Goal: Information Seeking & Learning: Compare options

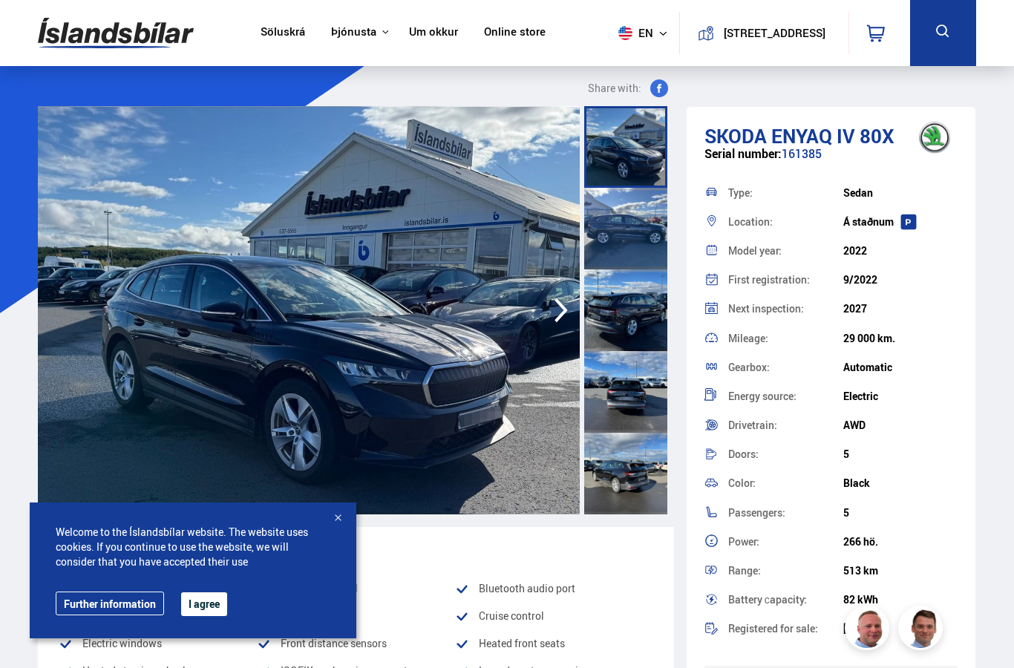
click at [627, 36] on span "en" at bounding box center [631, 33] width 37 height 14
click at [627, 32] on span "en" at bounding box center [631, 33] width 37 height 14
click at [207, 607] on button "I agree" at bounding box center [204, 605] width 46 height 24
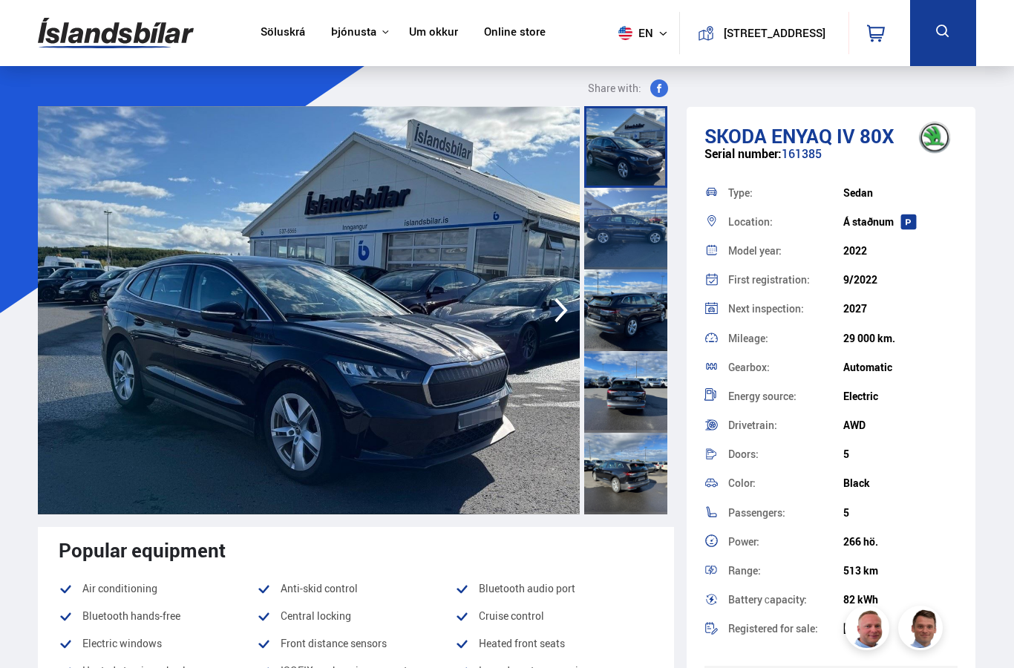
click at [128, 36] on img at bounding box center [116, 33] width 156 height 48
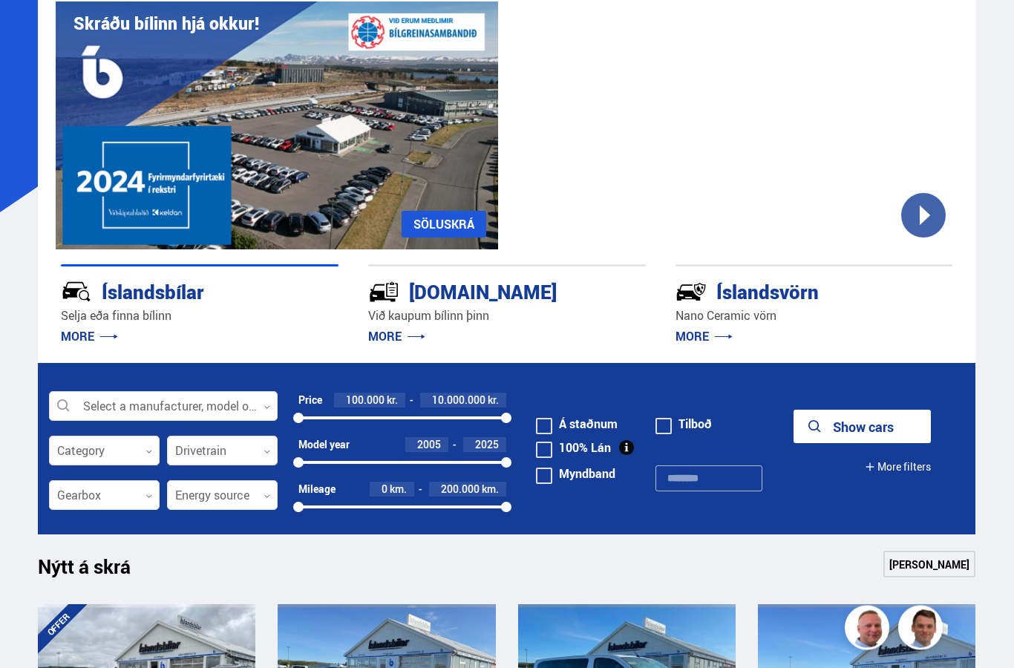
scroll to position [101, 0]
click at [248, 403] on div at bounding box center [163, 407] width 229 height 30
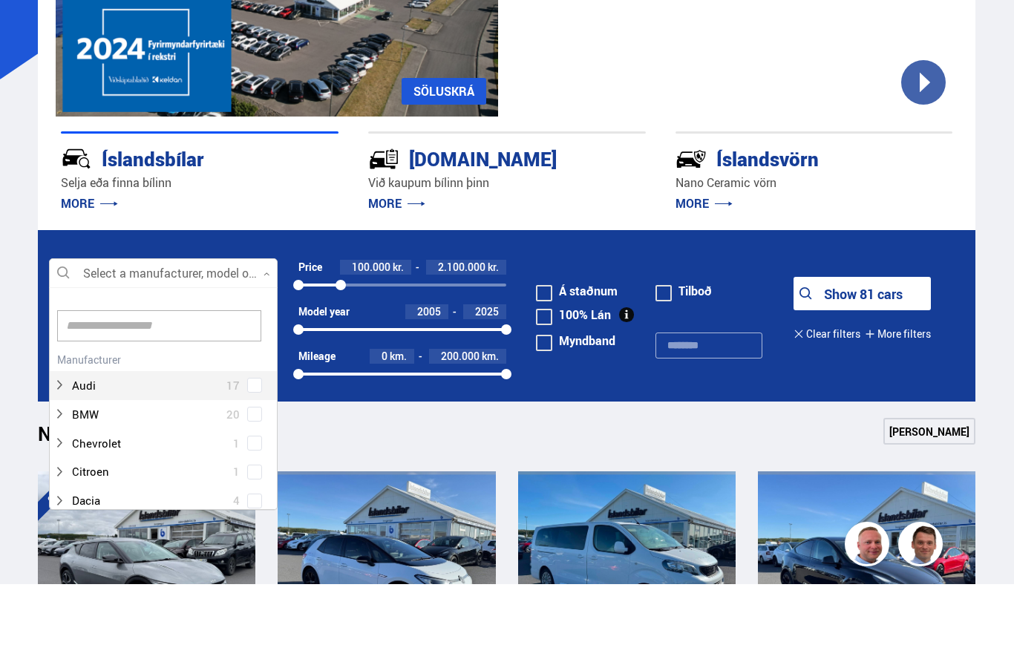
scroll to position [151, 0]
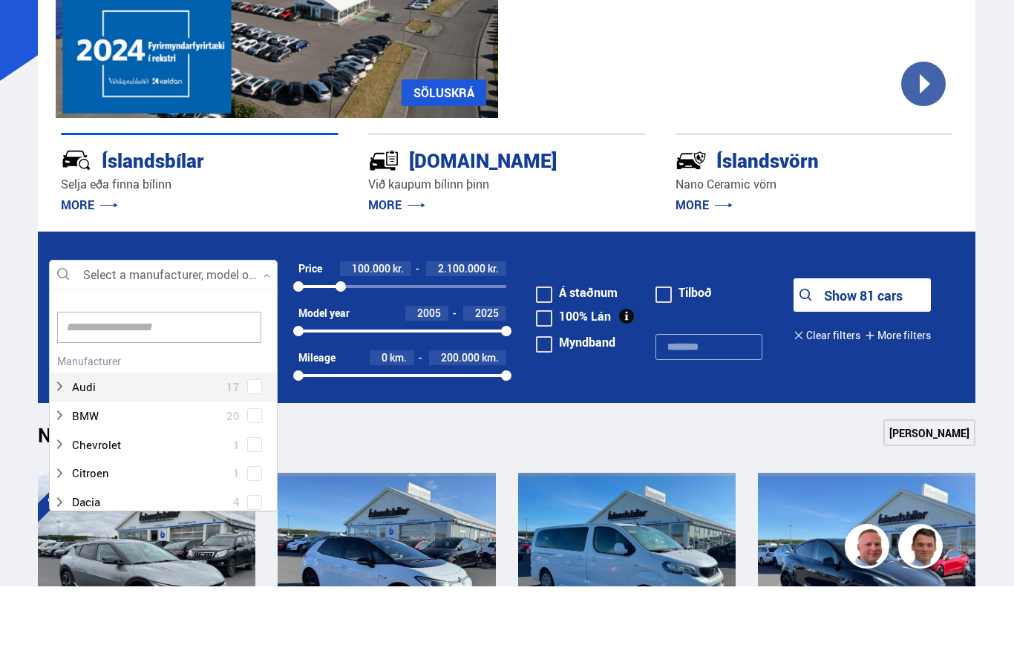
click at [388, 501] on div "Nýtt á skrá Sjá meira" at bounding box center [507, 519] width 938 height 36
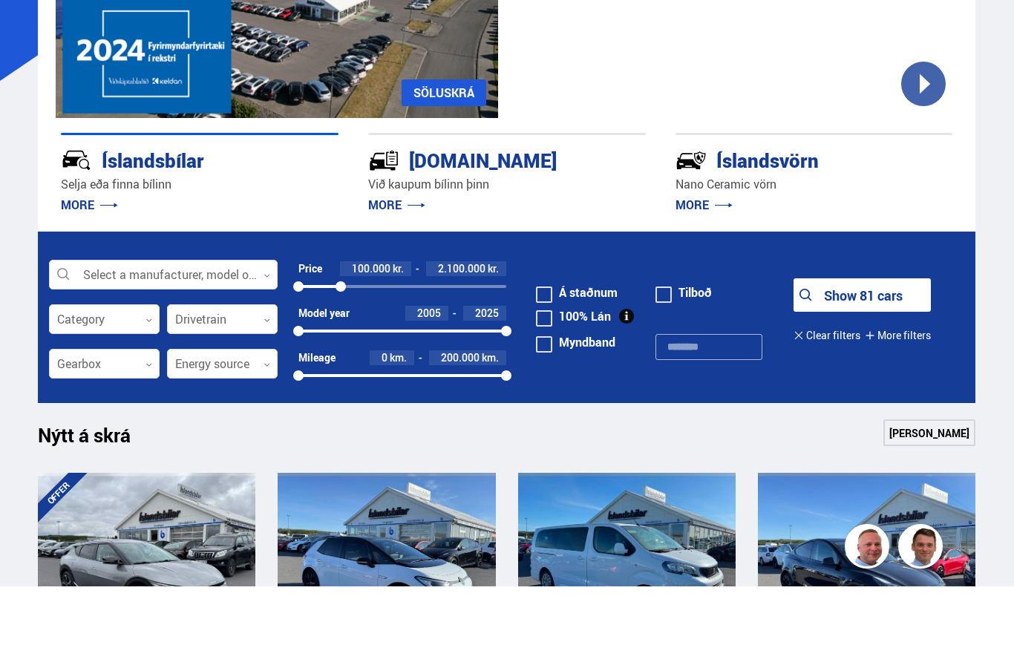
scroll to position [232, 0]
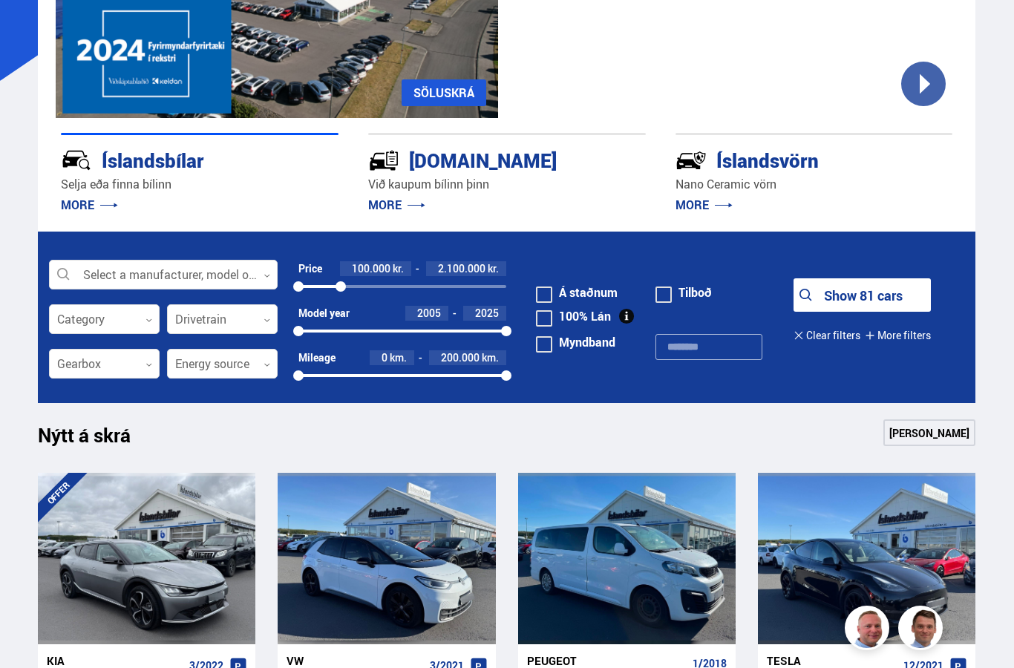
click at [139, 334] on div "Category 0" at bounding box center [104, 319] width 111 height 30
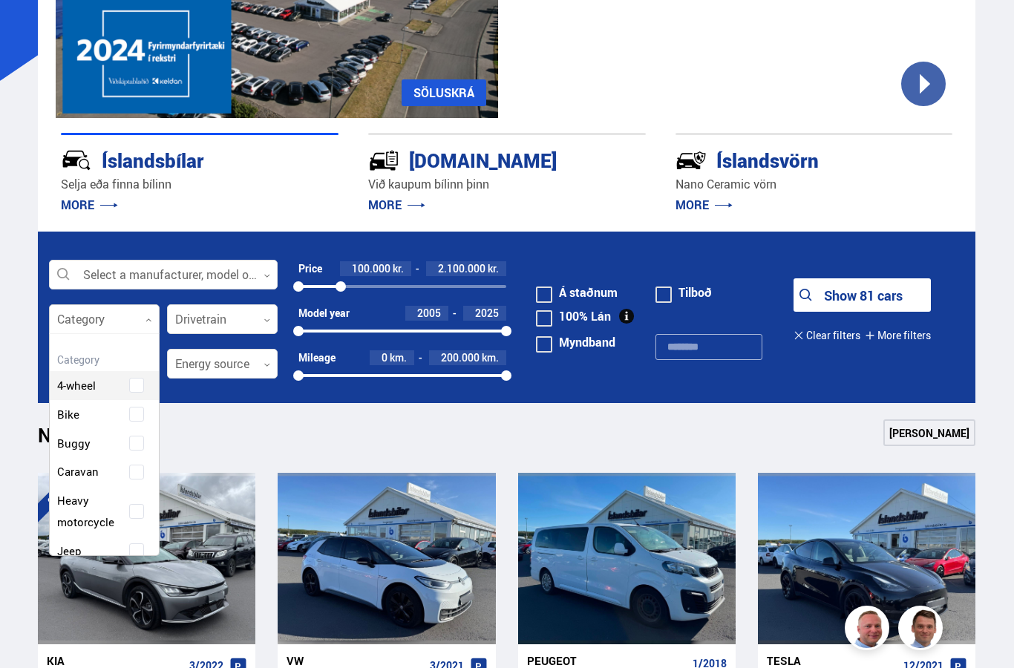
scroll to position [0, 0]
click at [279, 423] on div "Nýtt á skrá Sjá meira" at bounding box center [507, 438] width 938 height 36
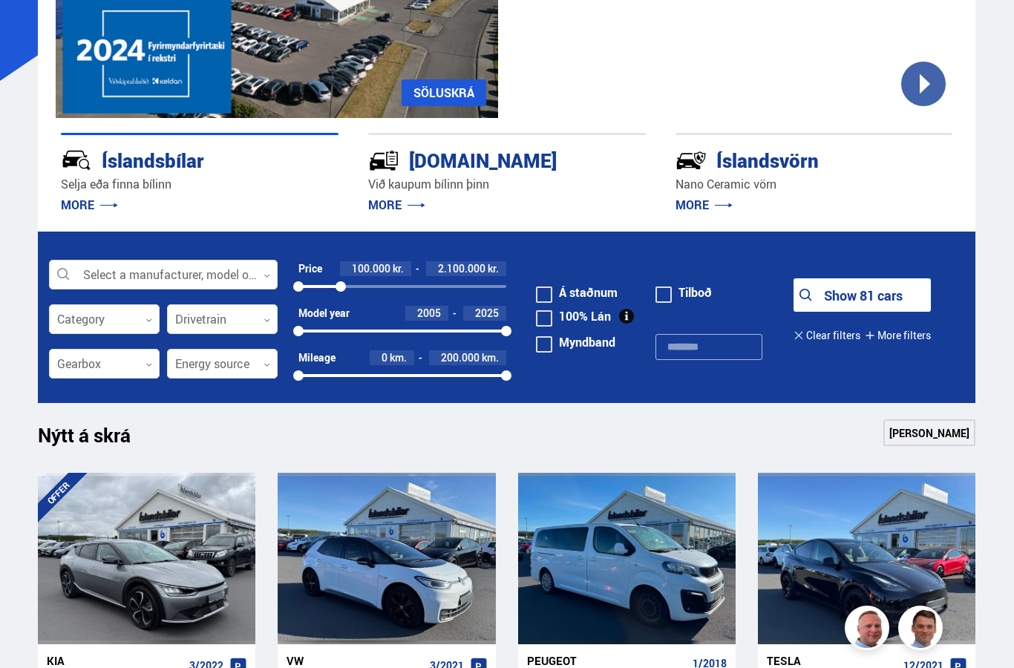
click at [256, 307] on div at bounding box center [222, 320] width 111 height 30
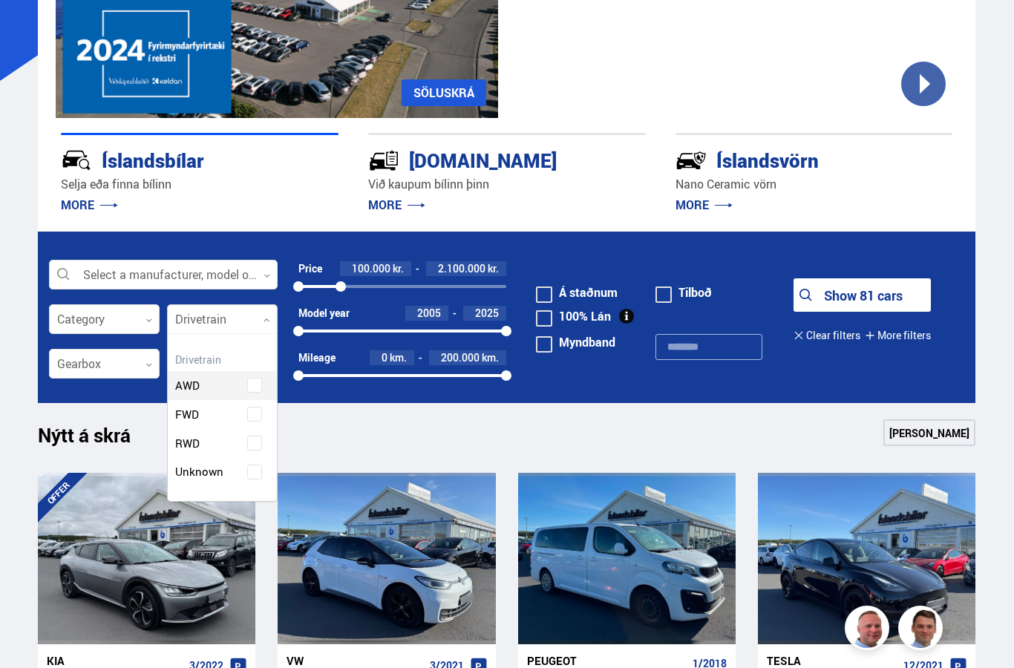
scroll to position [164, 109]
click at [252, 387] on div "Clear selected AWD FWD RWD Unknown" at bounding box center [222, 417] width 111 height 169
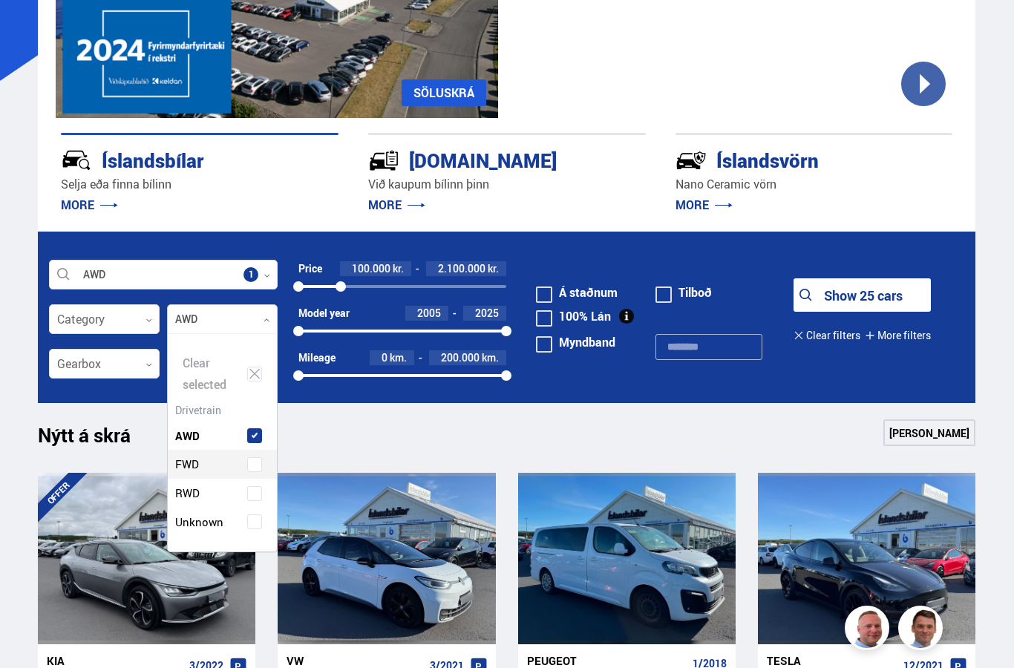
click at [257, 462] on span at bounding box center [255, 465] width 6 height 6
click at [353, 436] on div "Nýtt á skrá Sjá meira" at bounding box center [507, 438] width 938 height 36
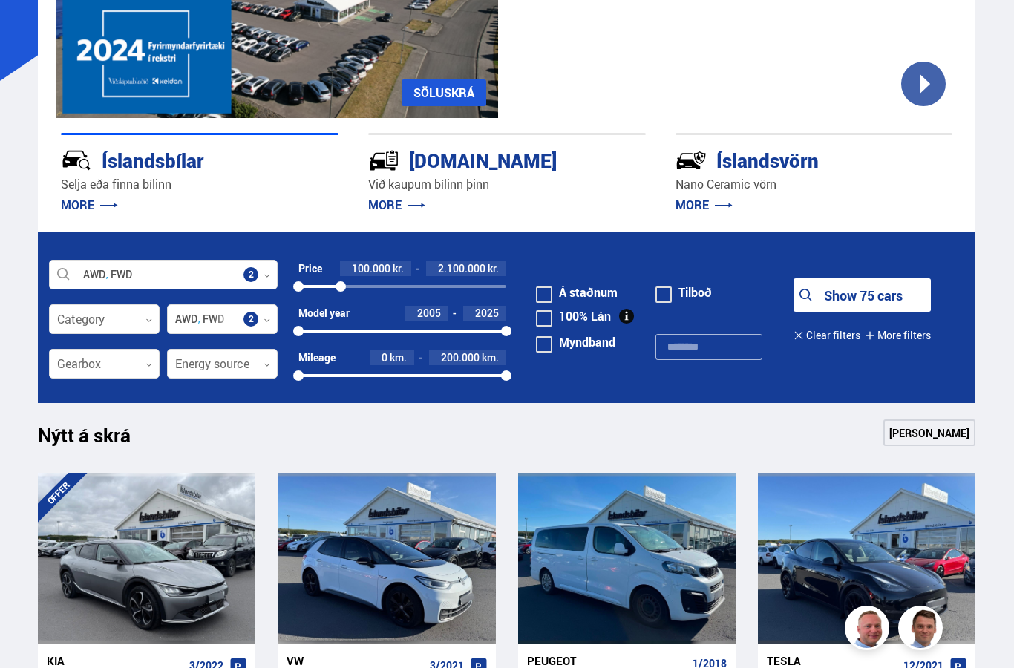
click at [133, 374] on div at bounding box center [104, 365] width 111 height 30
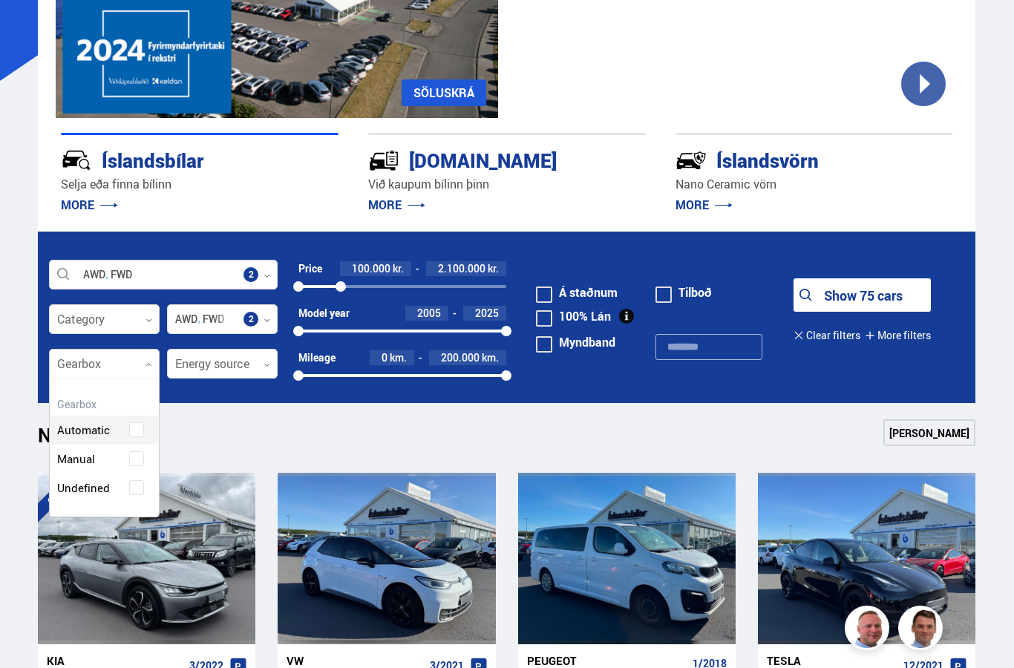
scroll to position [136, 109]
click at [140, 420] on div "Clear selected Automatic Manual Undefined" at bounding box center [104, 448] width 111 height 140
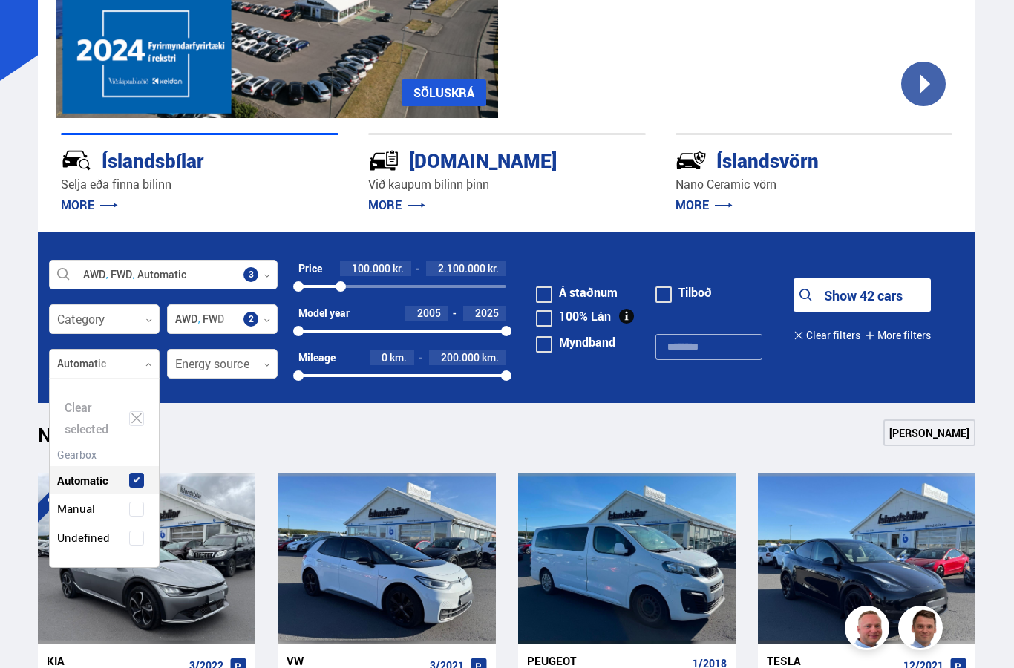
click at [275, 437] on div "Nýtt á skrá Sjá meira" at bounding box center [507, 438] width 938 height 36
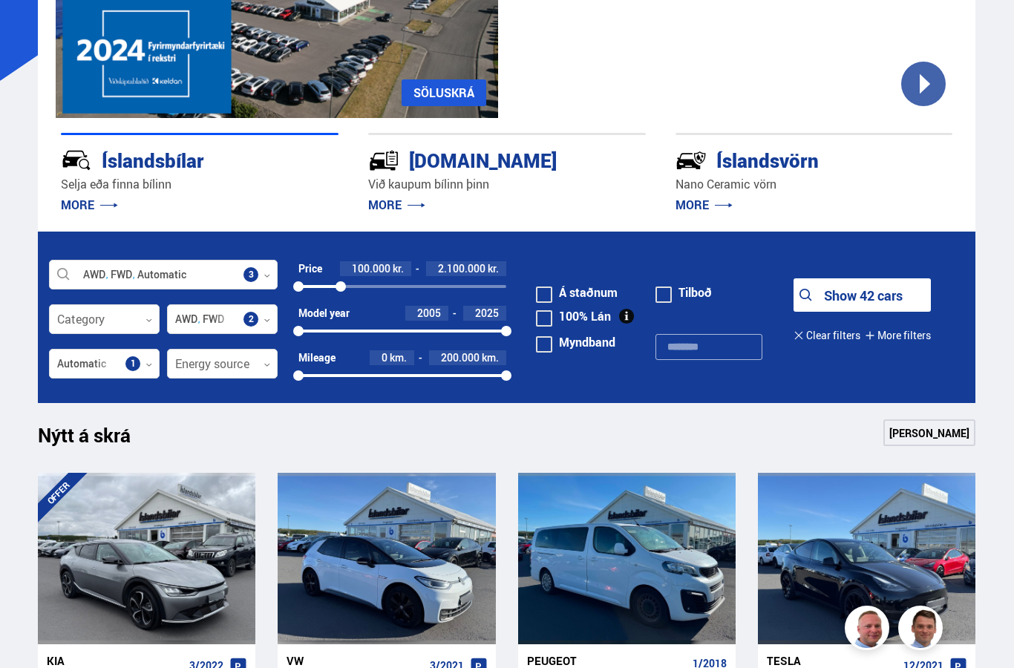
click at [245, 371] on div at bounding box center [222, 365] width 111 height 30
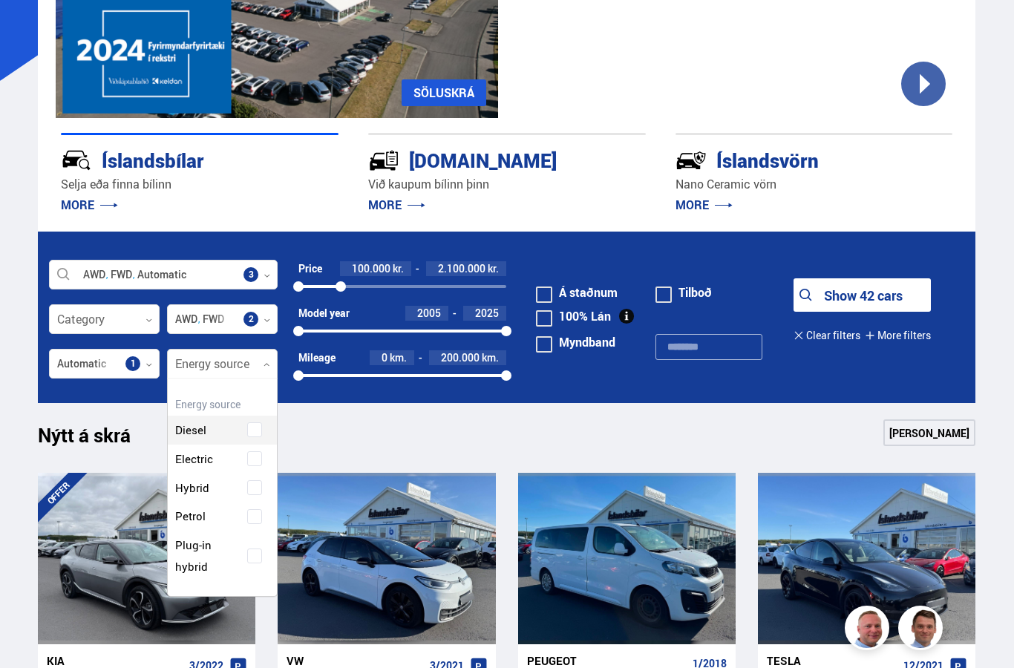
scroll to position [213, 109]
click at [258, 460] on div "Diesel Electric Hybrid Petrol Plug-in hybrid" at bounding box center [222, 488] width 109 height 188
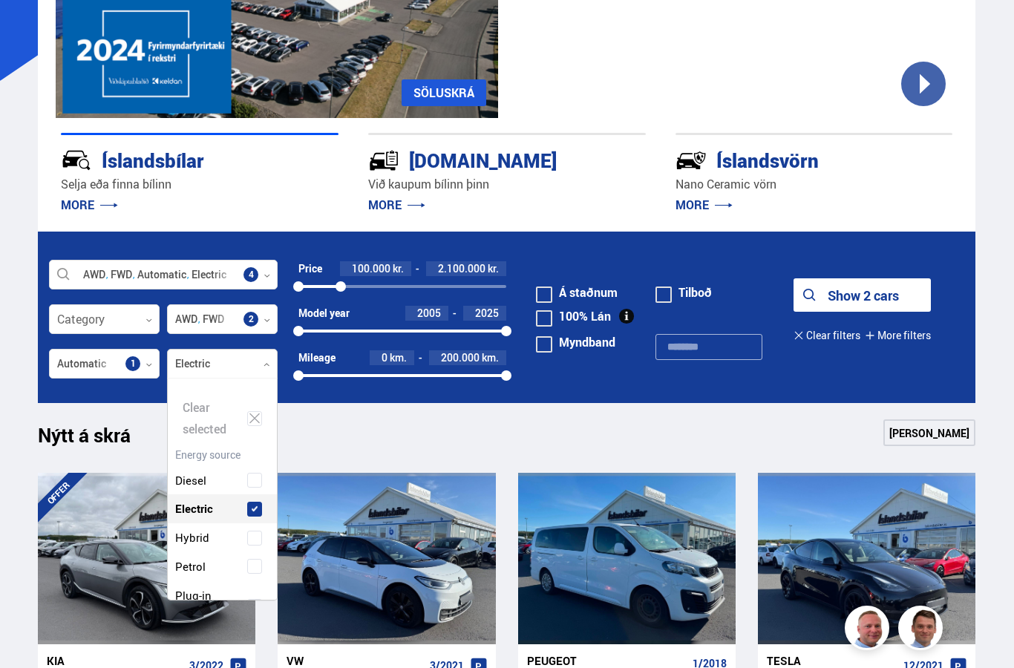
click at [362, 423] on div "Nýtt á skrá Sjá meira" at bounding box center [507, 438] width 938 height 36
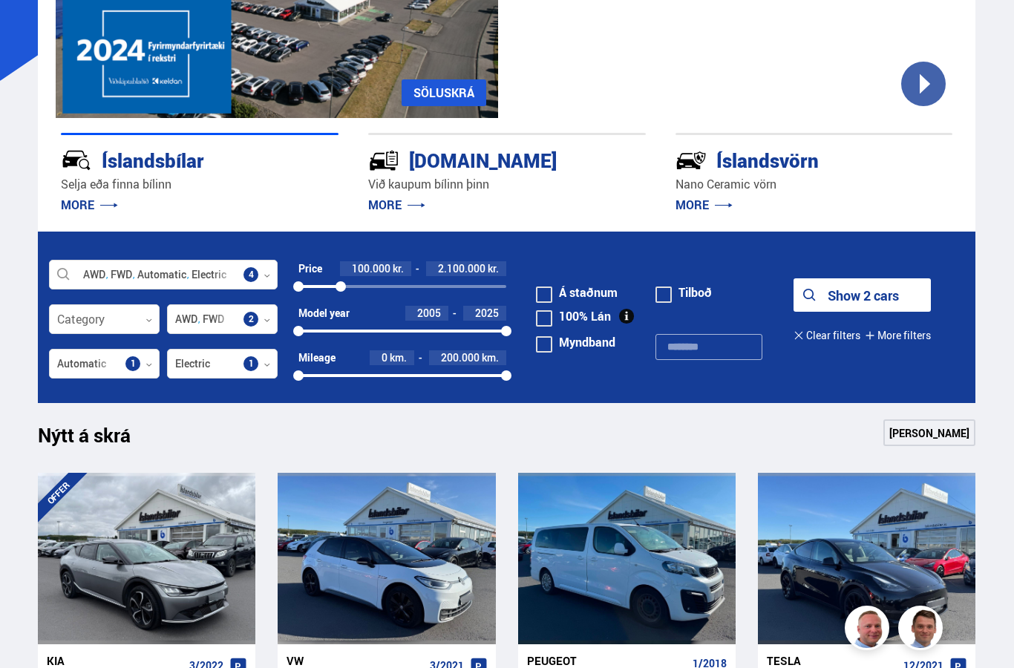
click at [896, 297] on button "Show 2 cars" at bounding box center [862, 294] width 137 height 33
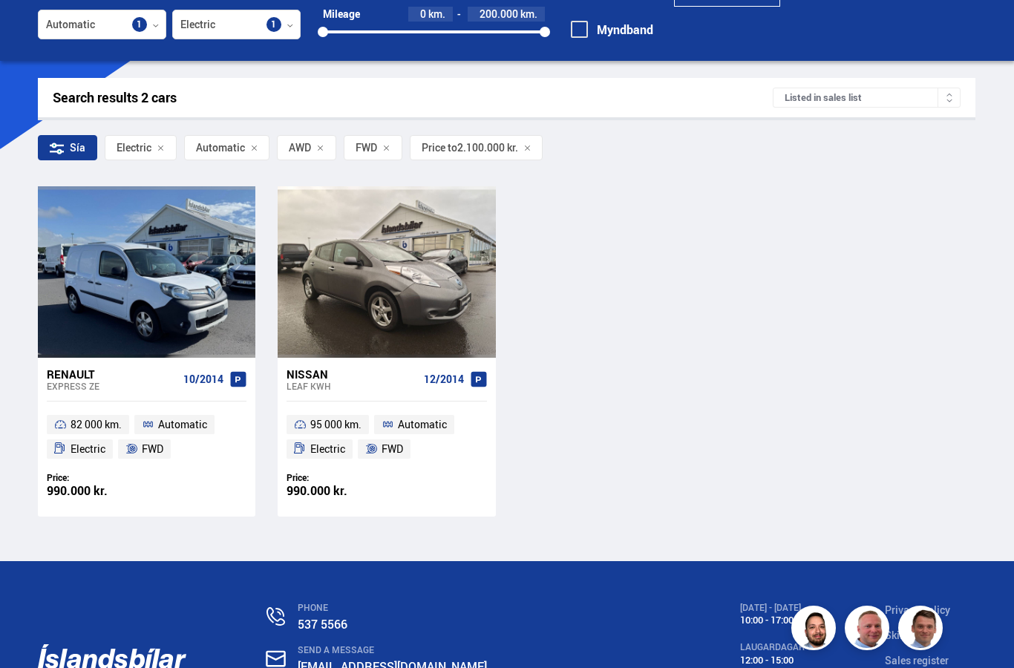
scroll to position [155, 0]
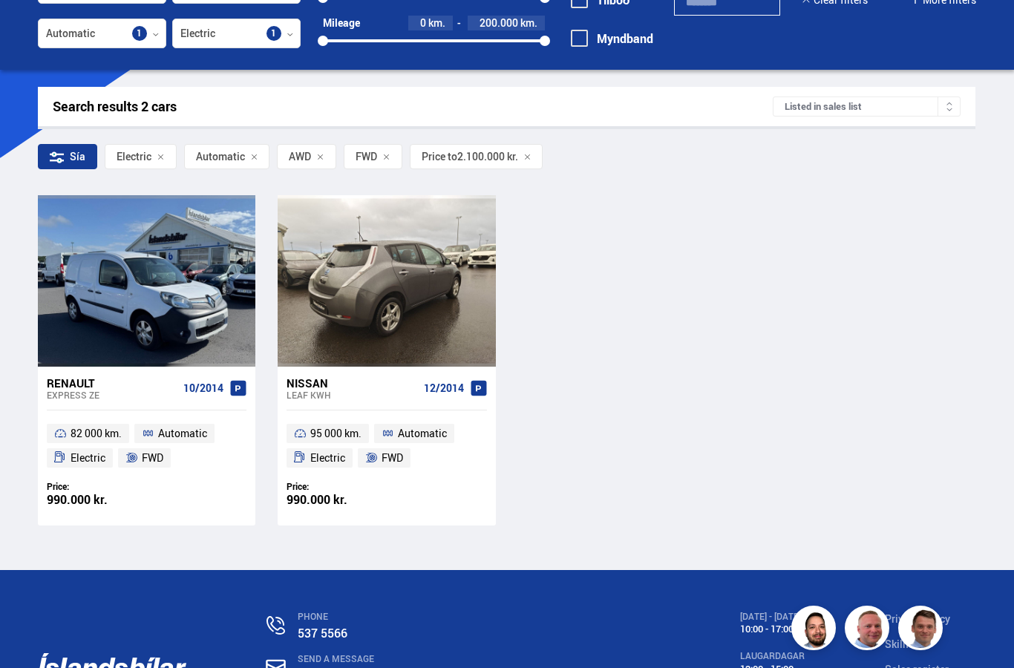
click at [402, 256] on div at bounding box center [387, 280] width 44 height 171
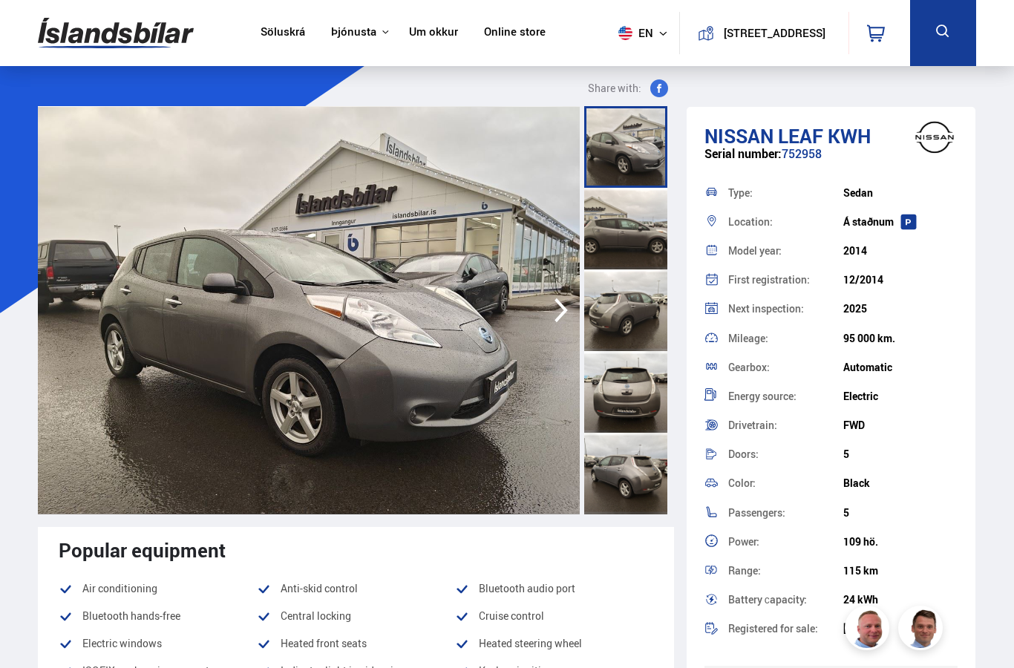
click at [616, 231] on div at bounding box center [625, 229] width 83 height 82
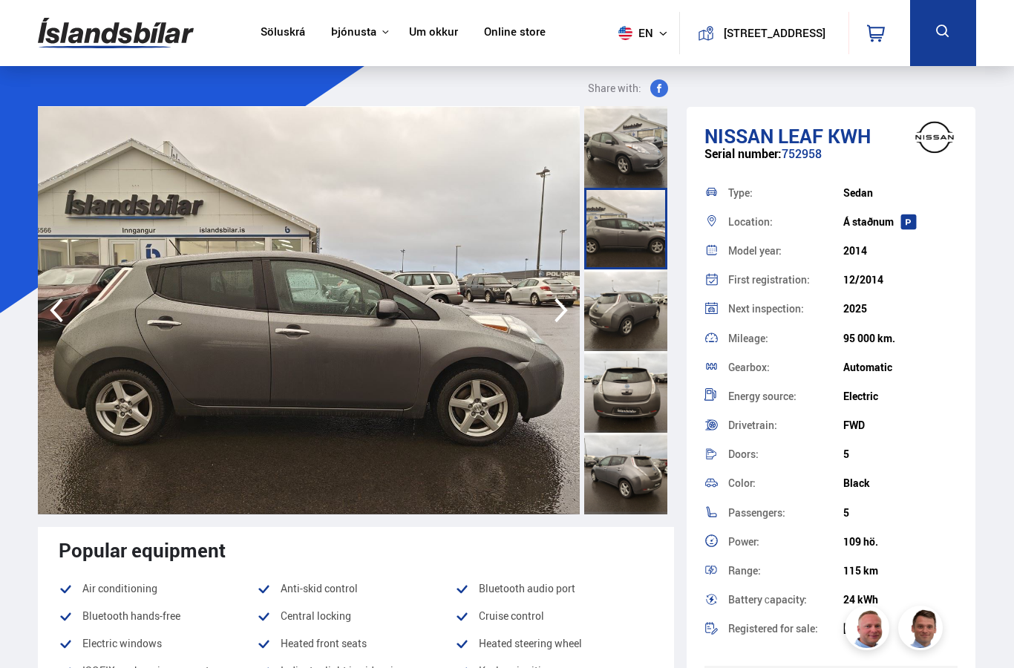
click at [642, 313] on div at bounding box center [625, 311] width 83 height 82
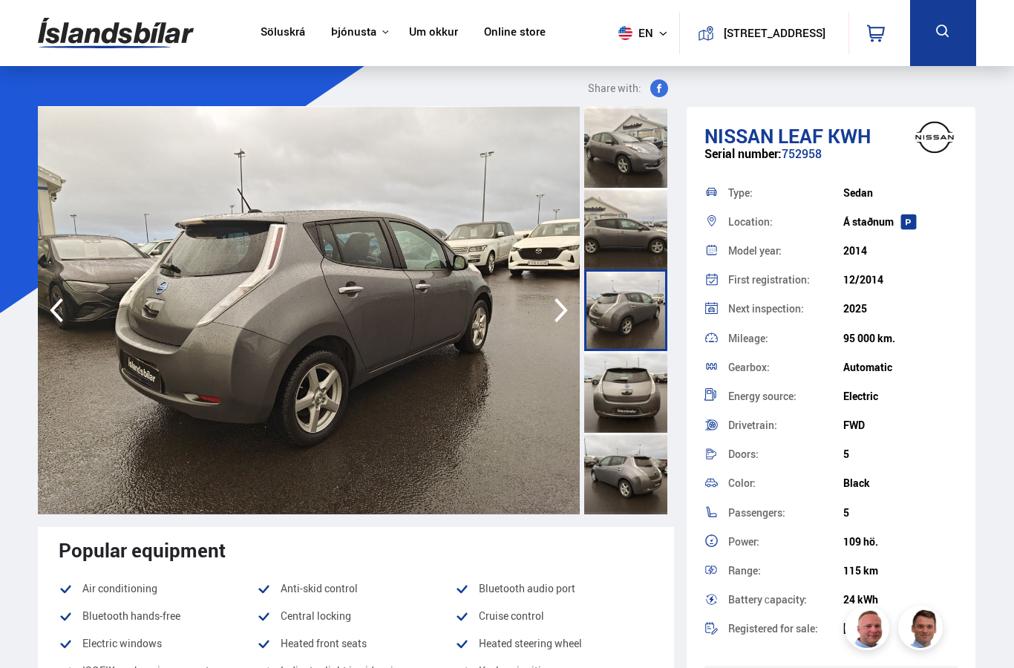
click at [636, 379] on div at bounding box center [625, 392] width 83 height 82
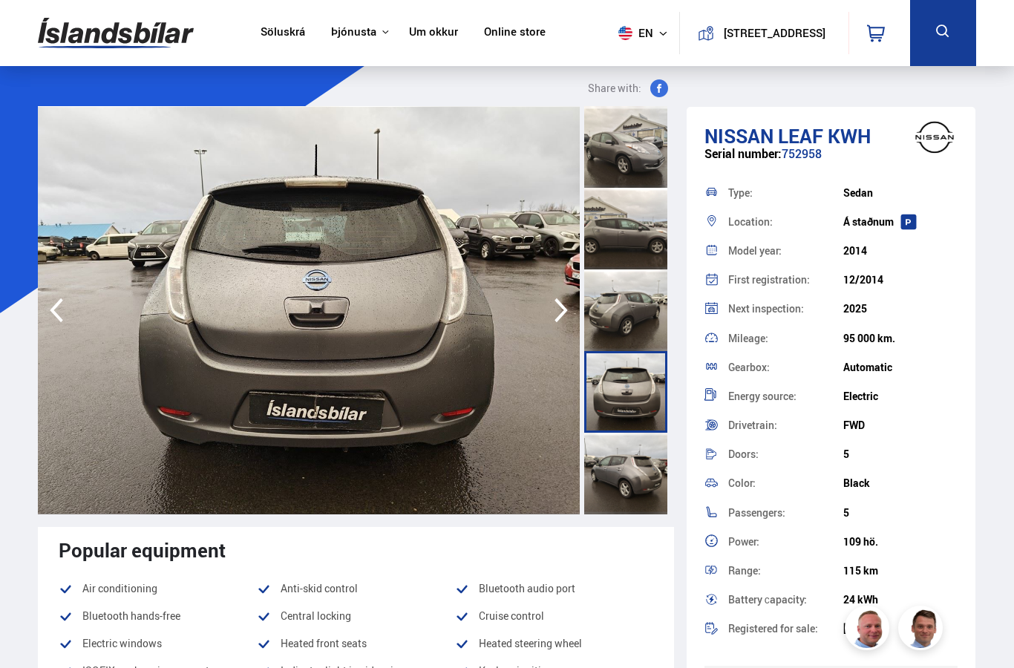
click at [636, 458] on div at bounding box center [625, 474] width 83 height 82
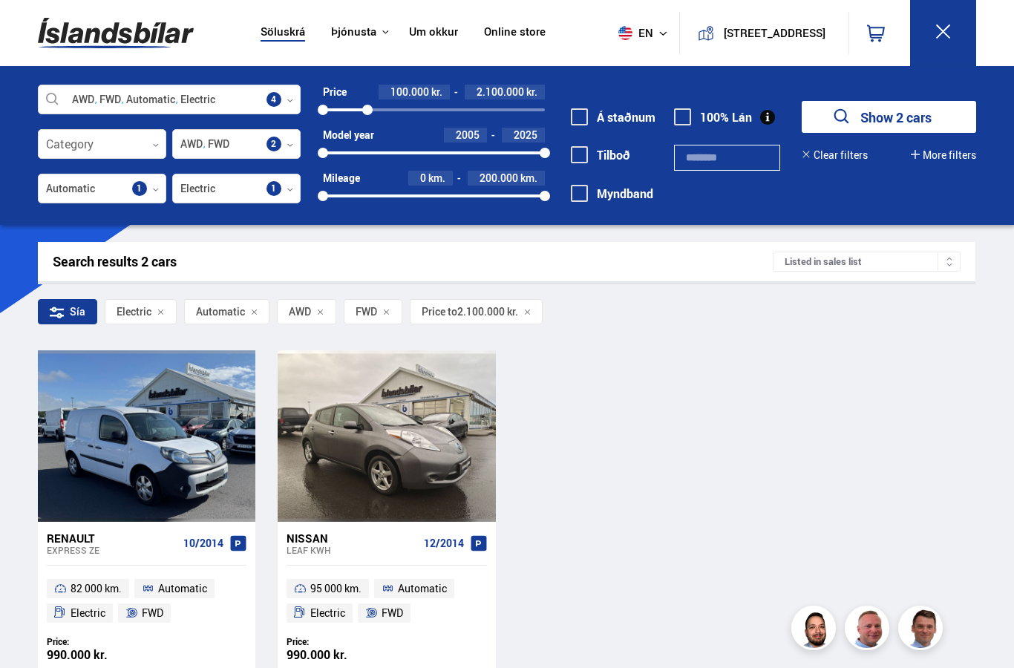
click at [281, 158] on div "AWD FWD Drivetrain 2" at bounding box center [236, 144] width 128 height 30
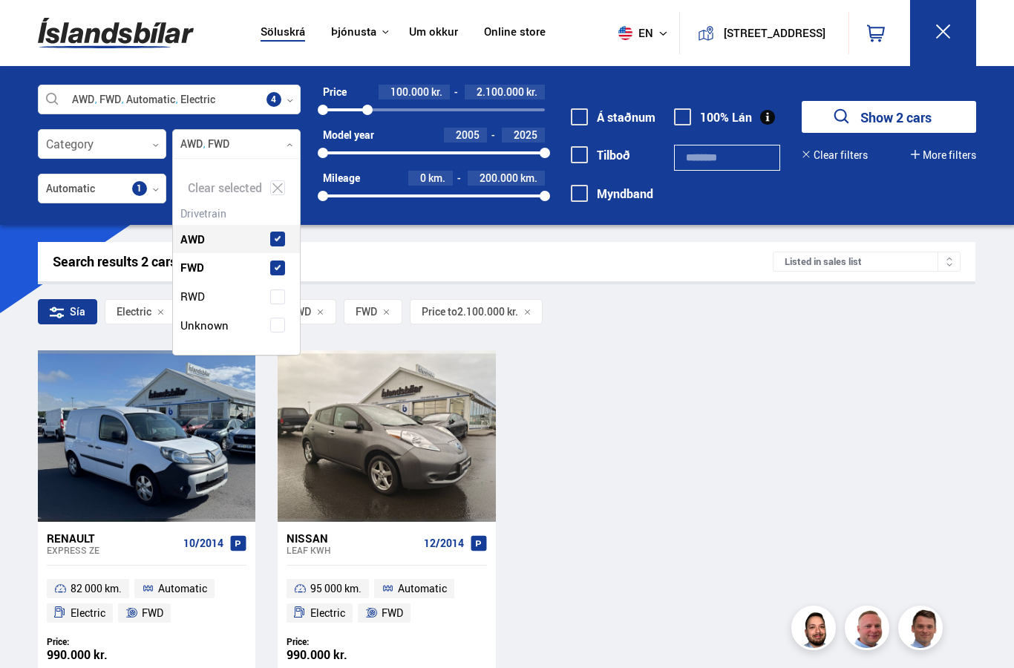
scroll to position [192, 127]
click at [665, 392] on div "Renault Express ZE 10/2014 82 000 km. Automatic Electric FWD Price: 990.000 kr.…" at bounding box center [507, 515] width 938 height 330
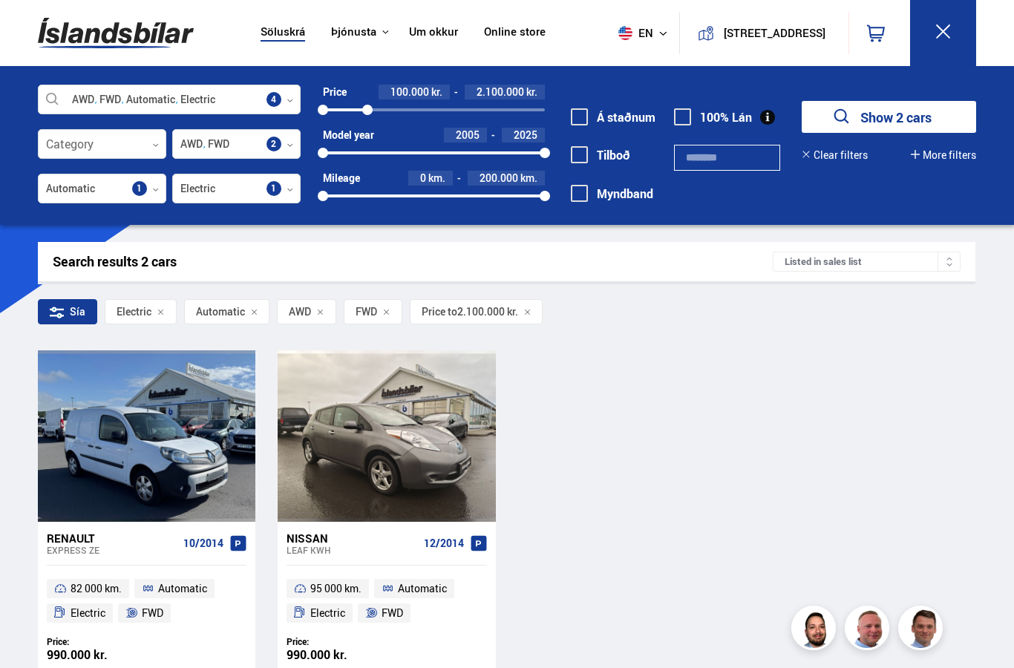
click at [154, 189] on icon at bounding box center [155, 189] width 7 height 7
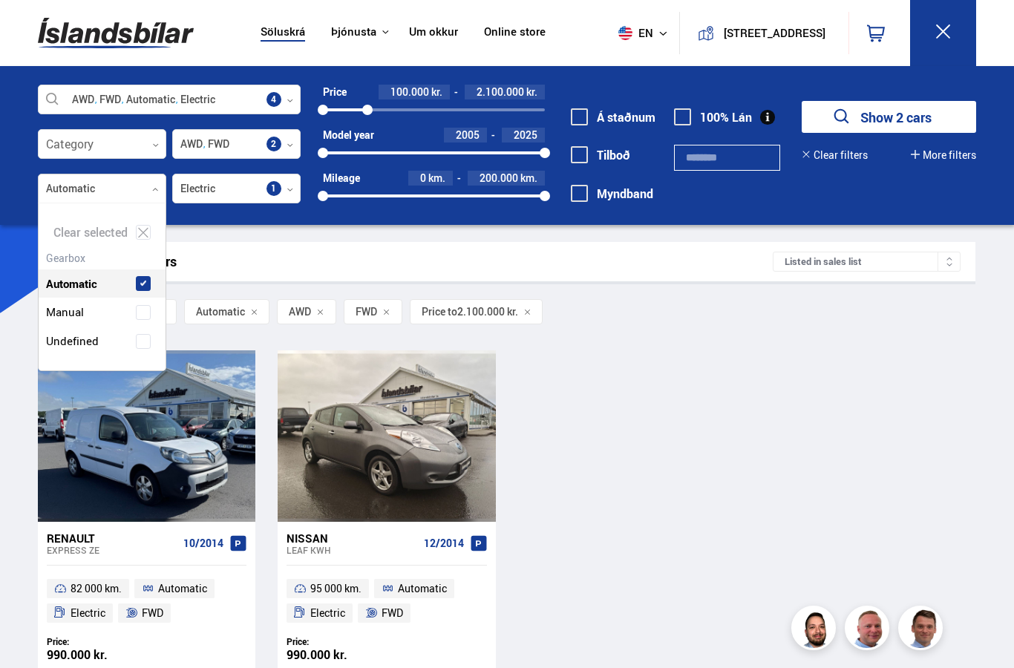
scroll to position [164, 127]
click at [650, 388] on div "Renault Express ZE 10/2014 82 000 km. Automatic Electric FWD Price: 990.000 kr.…" at bounding box center [507, 515] width 938 height 330
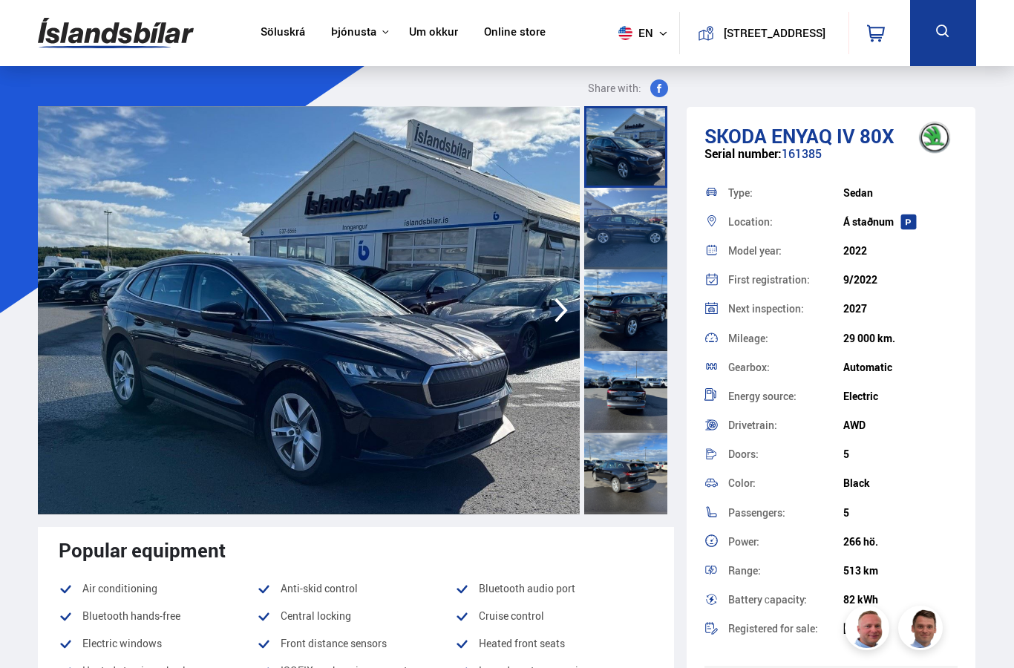
click at [108, 29] on img at bounding box center [116, 33] width 156 height 48
click at [79, 42] on img at bounding box center [116, 33] width 156 height 48
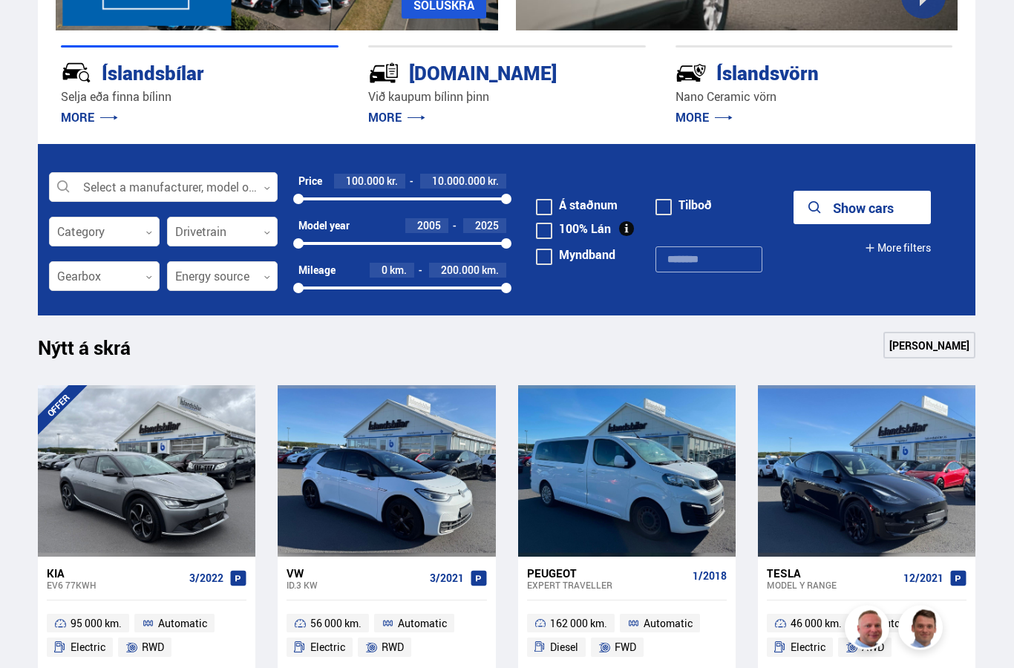
scroll to position [320, 0]
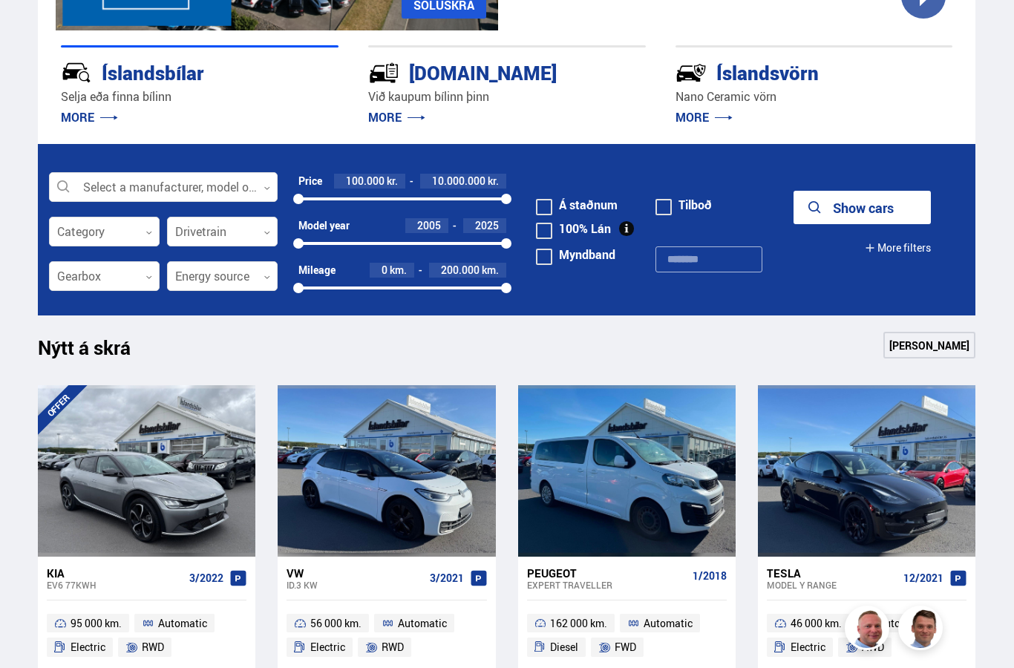
click at [231, 288] on div at bounding box center [222, 277] width 111 height 30
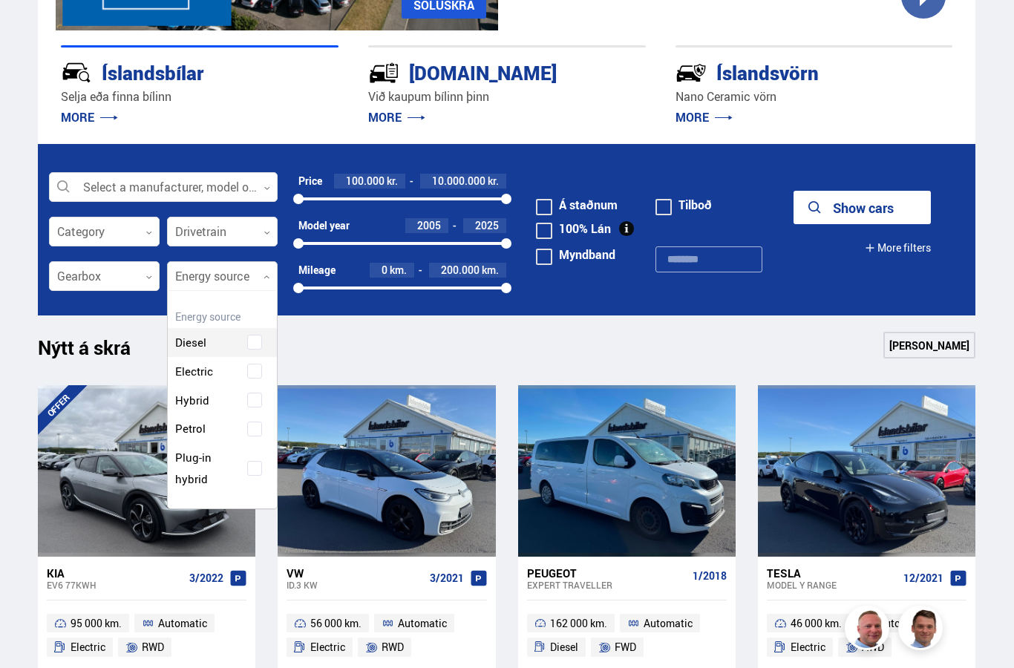
scroll to position [213, 109]
click at [250, 375] on div "Diesel Electric Hybrid Petrol Plug-in hybrid" at bounding box center [222, 400] width 109 height 188
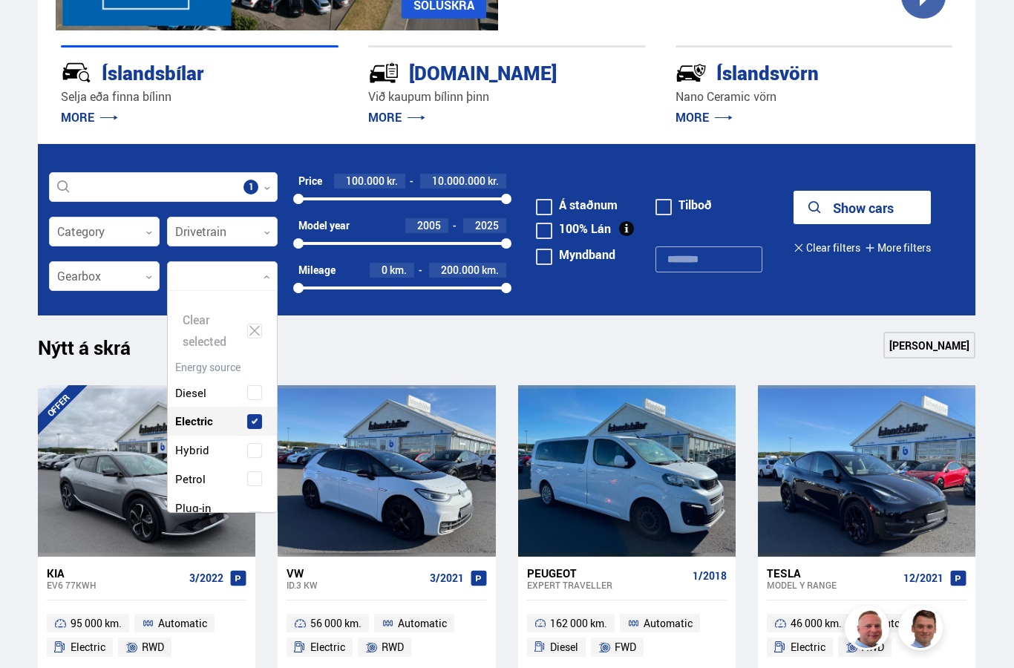
scroll to position [221, 109]
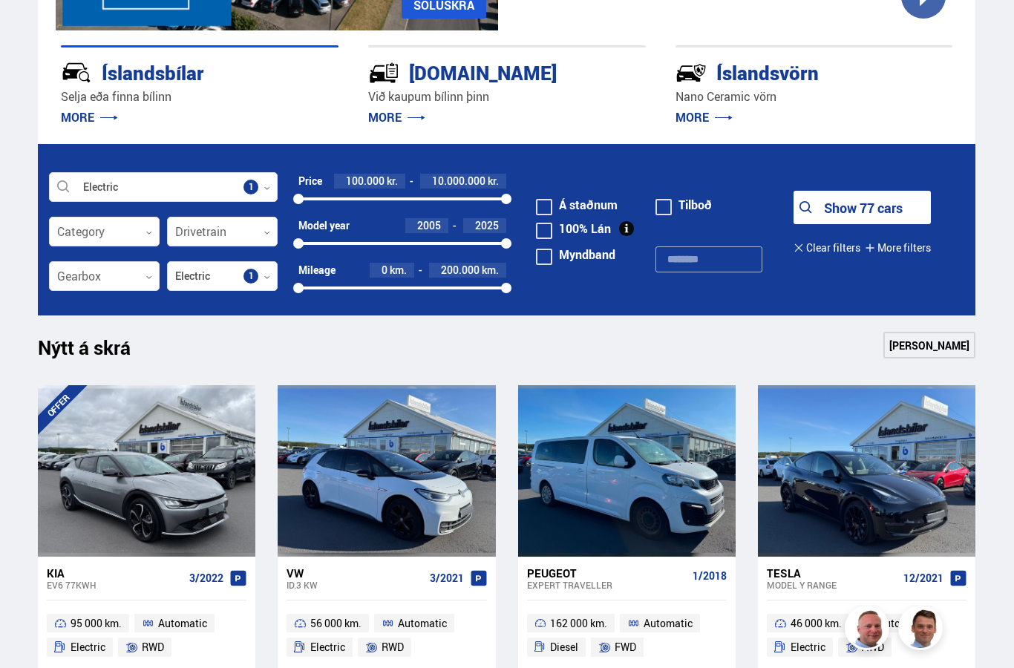
click at [225, 187] on div at bounding box center [163, 188] width 229 height 30
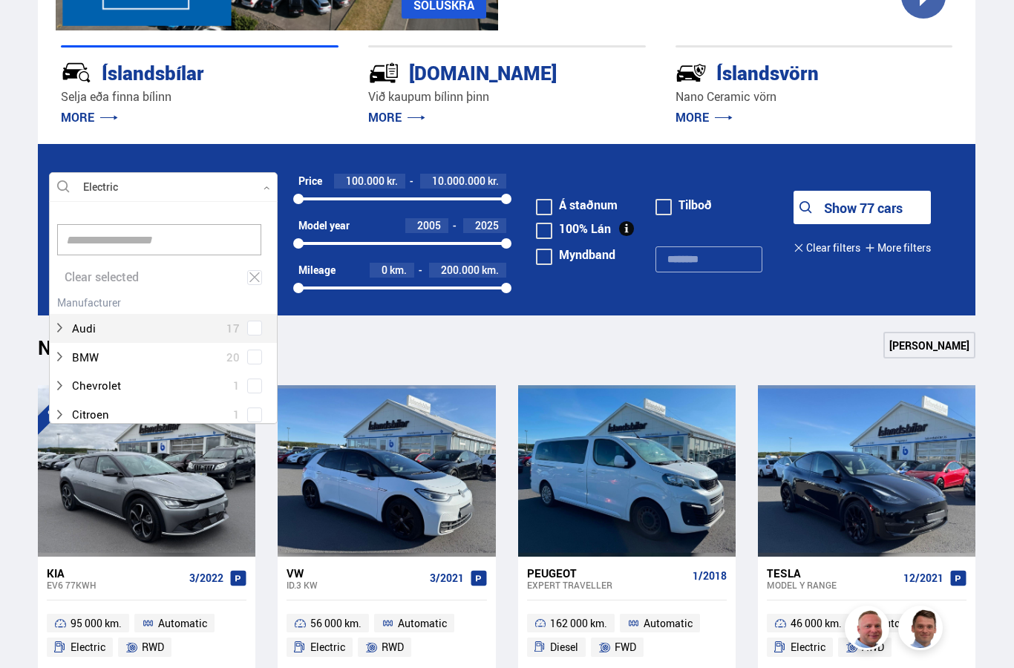
scroll to position [319, 0]
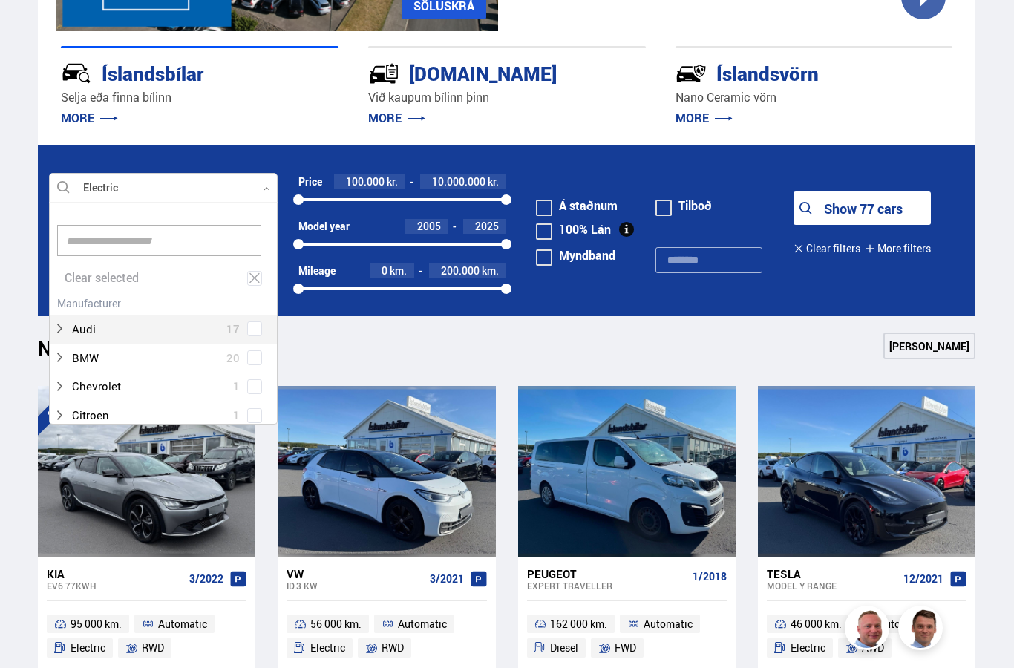
click at [250, 289] on div "Clear selected" at bounding box center [163, 278] width 227 height 29
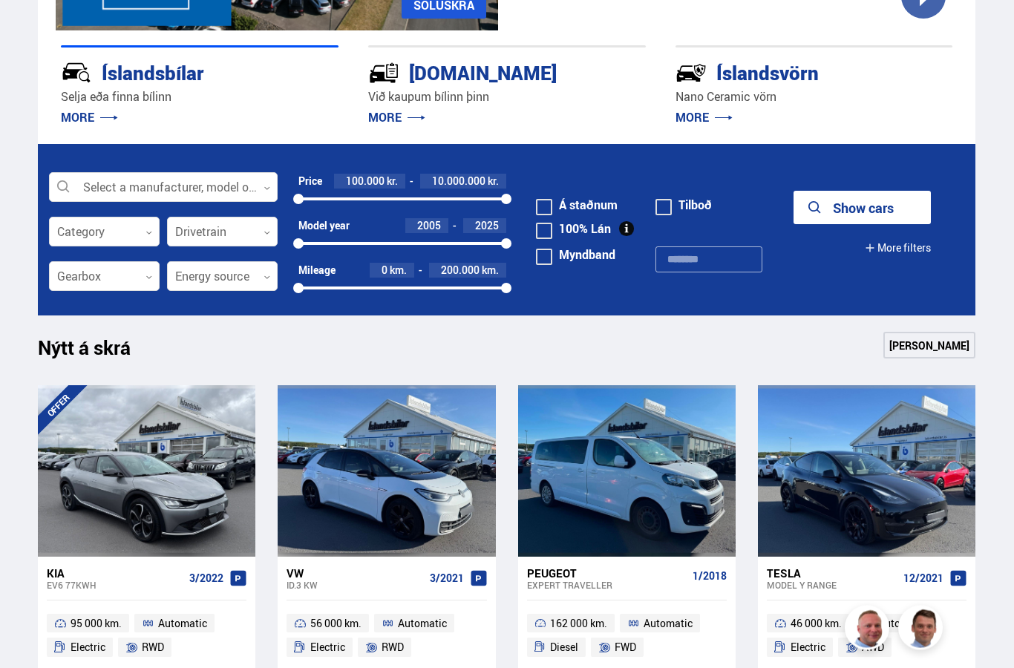
click at [242, 273] on div at bounding box center [222, 278] width 111 height 30
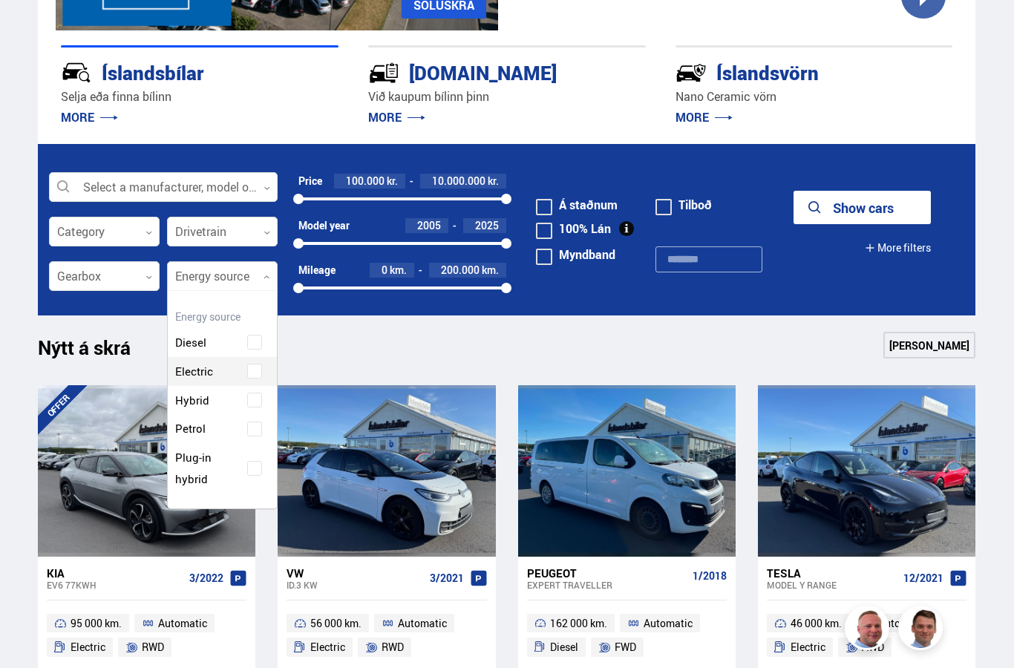
scroll to position [213, 109]
click at [267, 373] on div "Diesel Electric Hybrid Petrol Plug-in hybrid" at bounding box center [222, 400] width 109 height 188
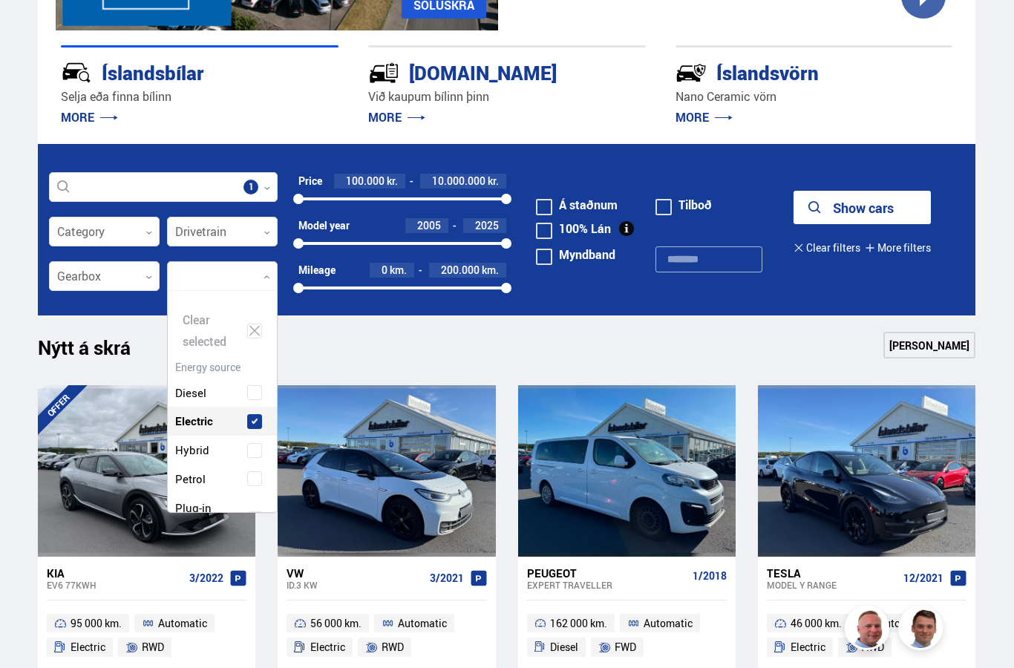
scroll to position [221, 109]
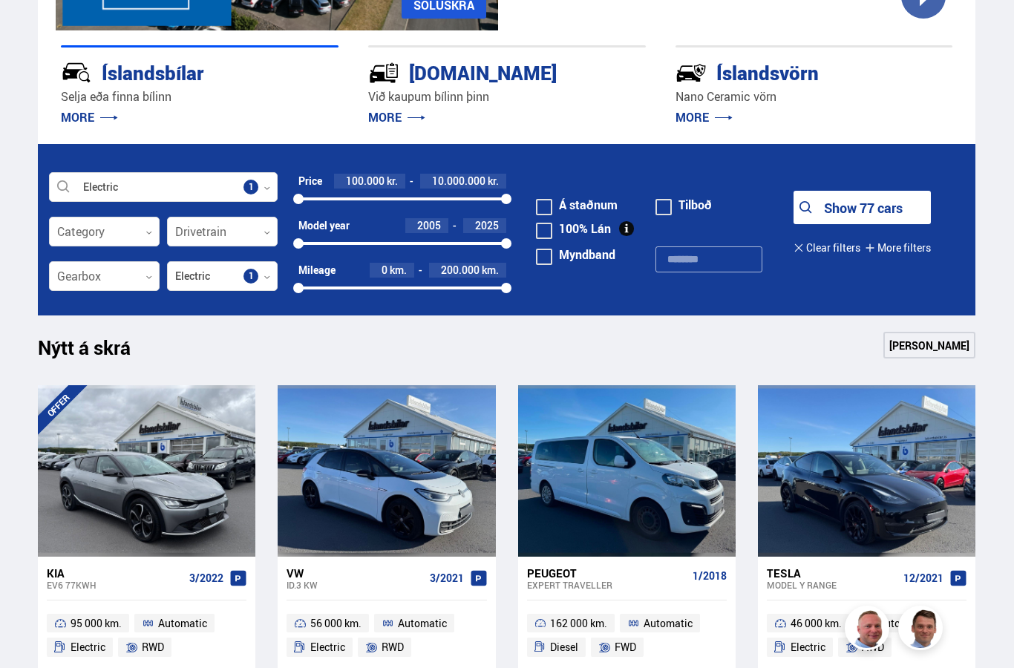
click at [122, 281] on div at bounding box center [104, 277] width 111 height 30
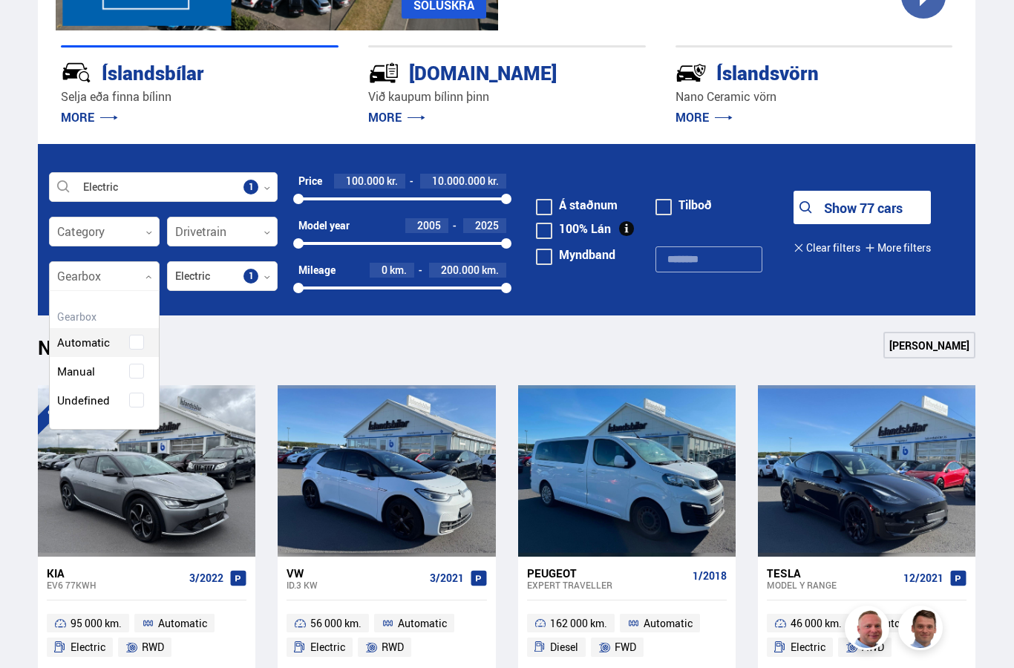
scroll to position [136, 109]
click at [131, 340] on div "Clear selected Automatic Manual Undefined" at bounding box center [104, 360] width 111 height 140
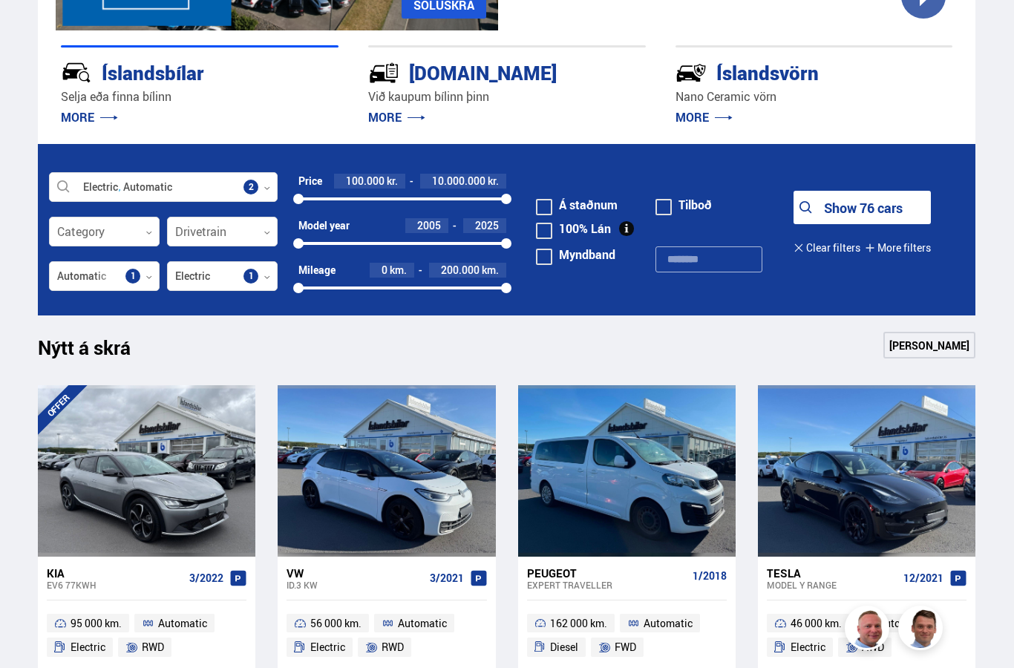
click at [97, 232] on div at bounding box center [104, 233] width 111 height 30
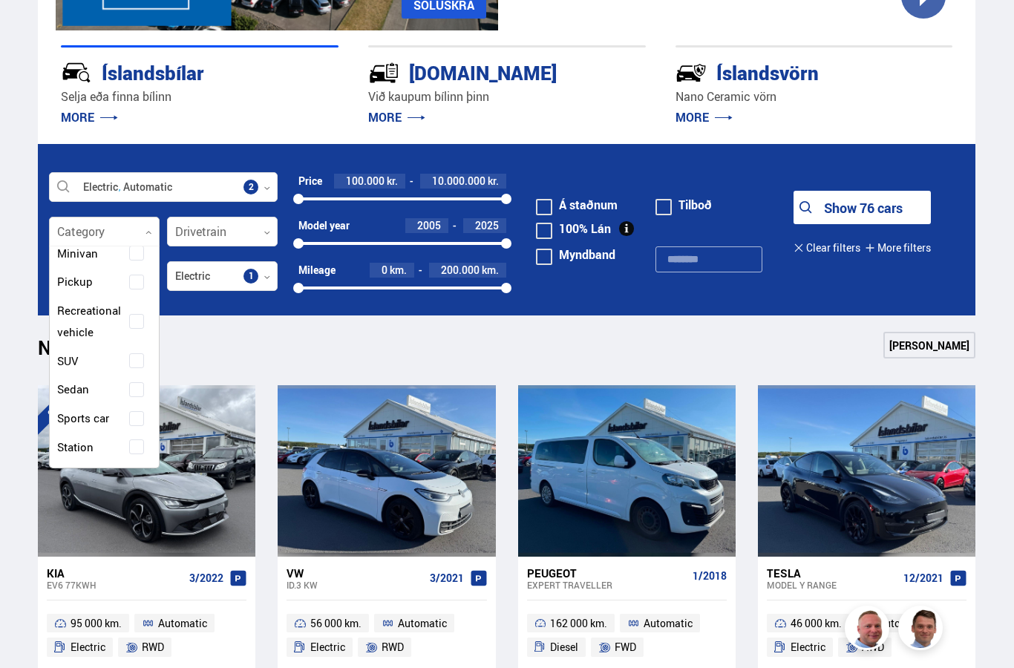
scroll to position [240, 0]
click at [124, 355] on div "4-wheel Bike Buggy Caravan Heavy motorcycle Jeep Minivan Pickup Recreational ve…" at bounding box center [104, 314] width 109 height 584
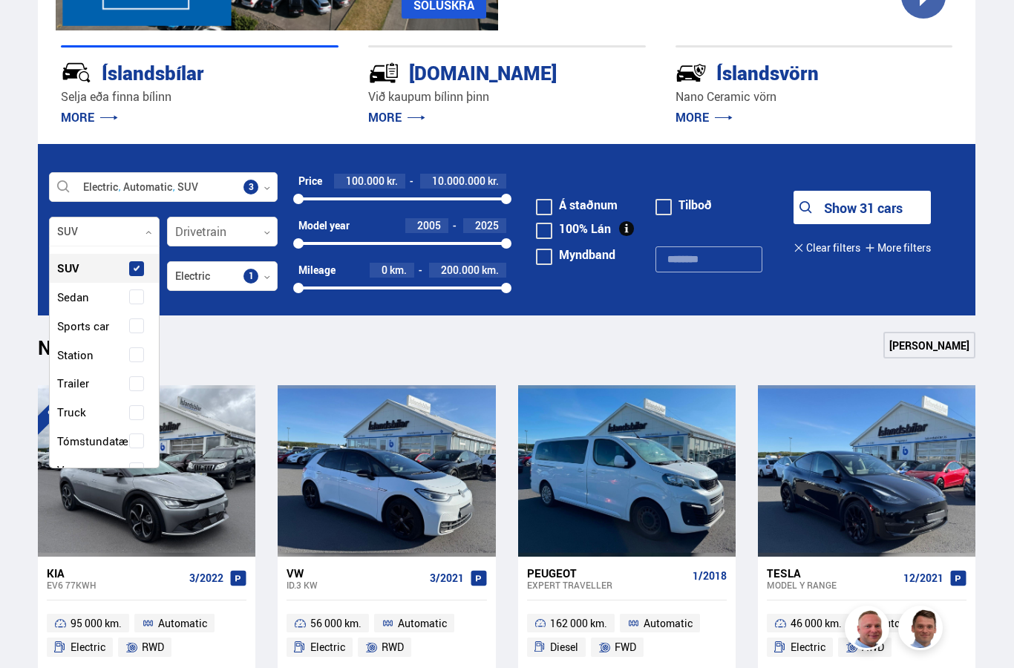
scroll to position [350, 0]
click at [134, 326] on span at bounding box center [137, 329] width 6 height 6
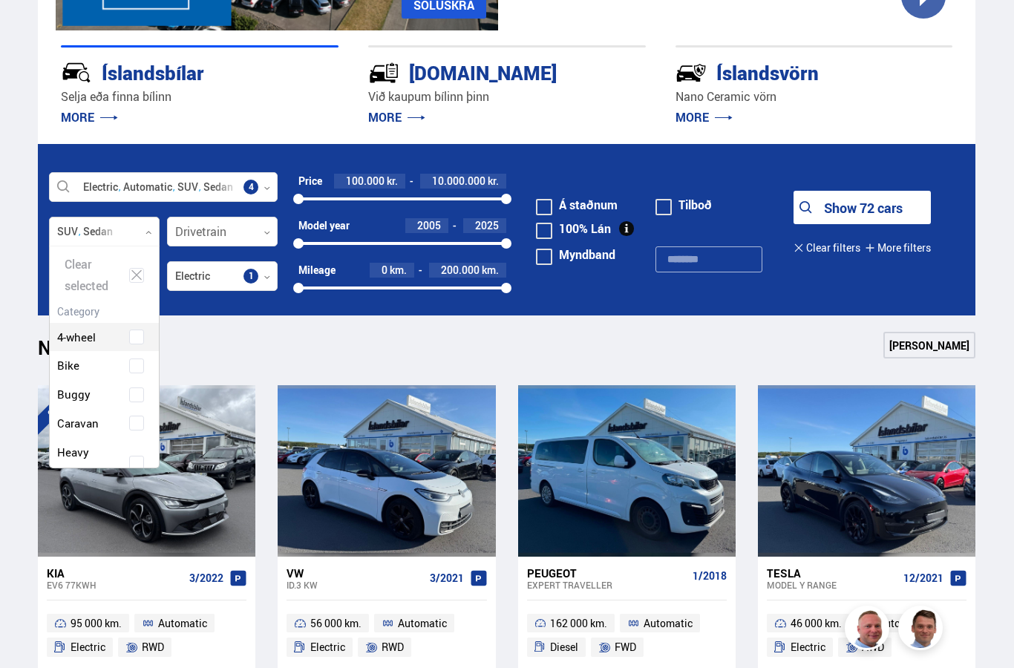
click at [128, 337] on label "4-wheel" at bounding box center [91, 338] width 76 height 22
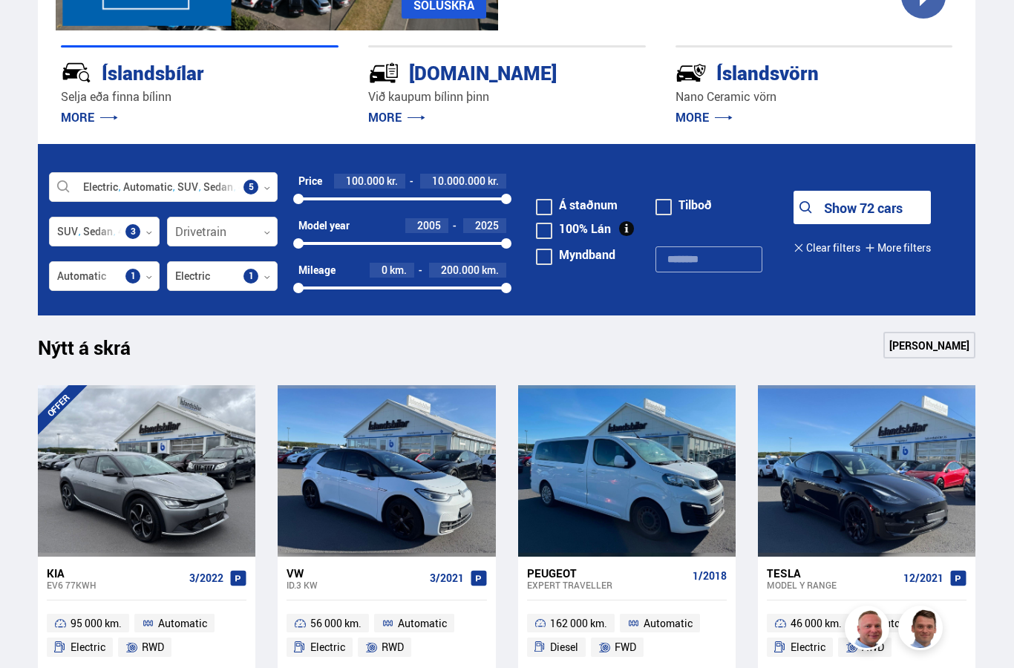
click at [866, 207] on button "Show 72 cars" at bounding box center [862, 207] width 137 height 33
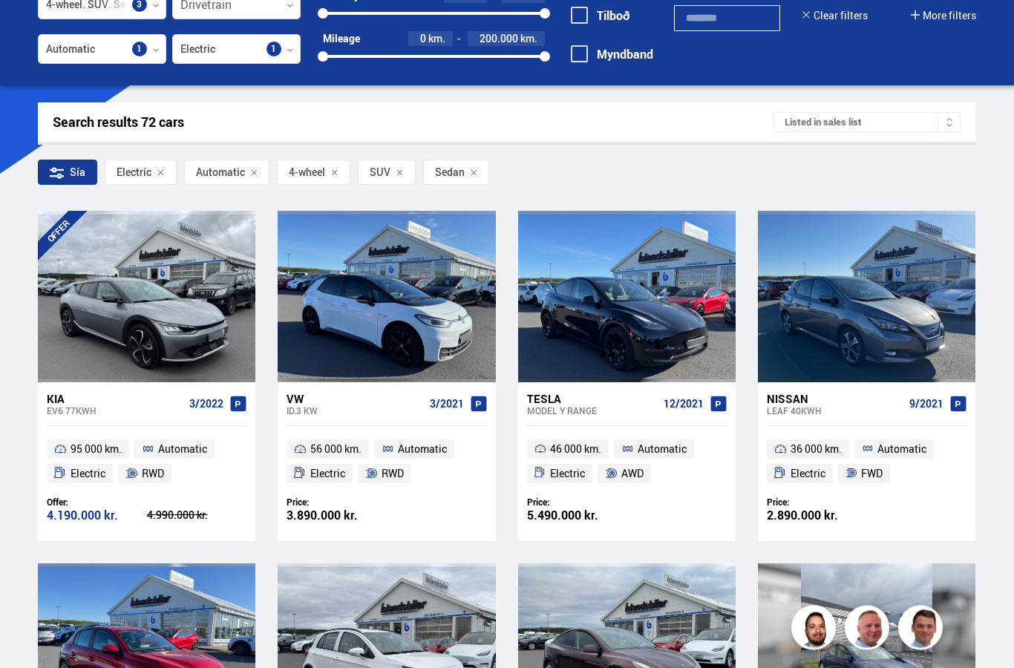
scroll to position [140, 0]
click at [943, 118] on div at bounding box center [949, 122] width 23 height 19
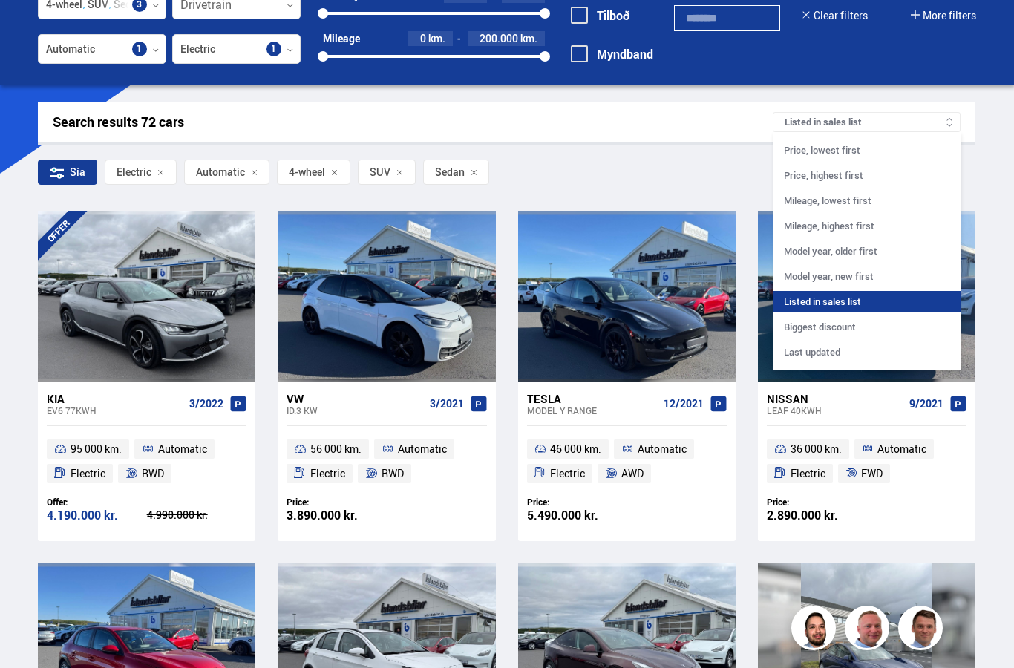
click at [884, 154] on div "Price, lowest first" at bounding box center [867, 151] width 189 height 22
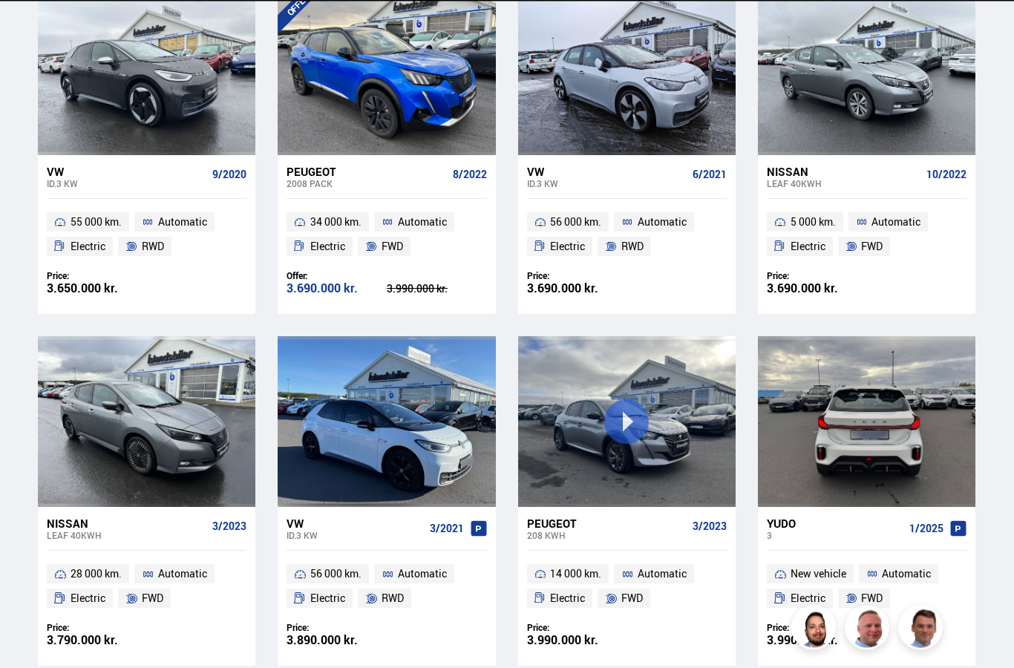
scroll to position [1071, 0]
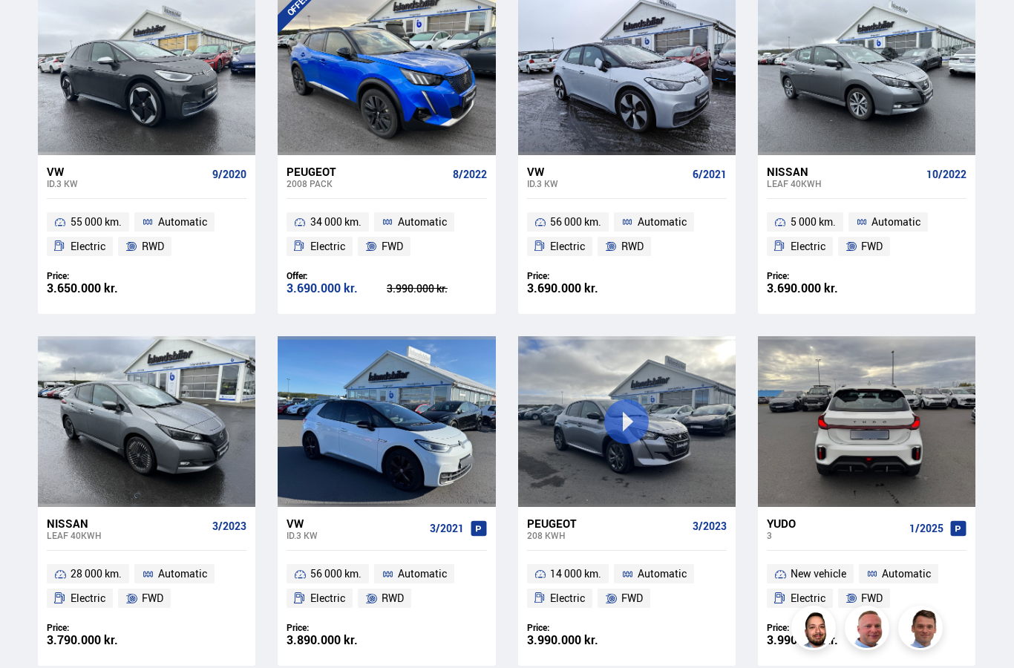
click at [898, 439] on div at bounding box center [911, 421] width 44 height 171
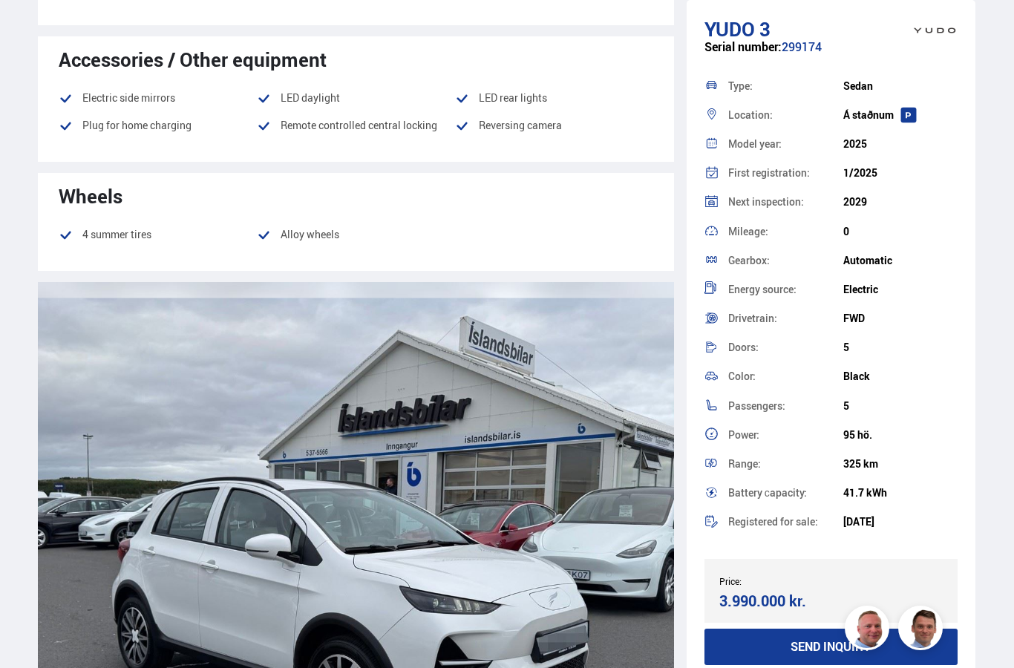
scroll to position [1064, 0]
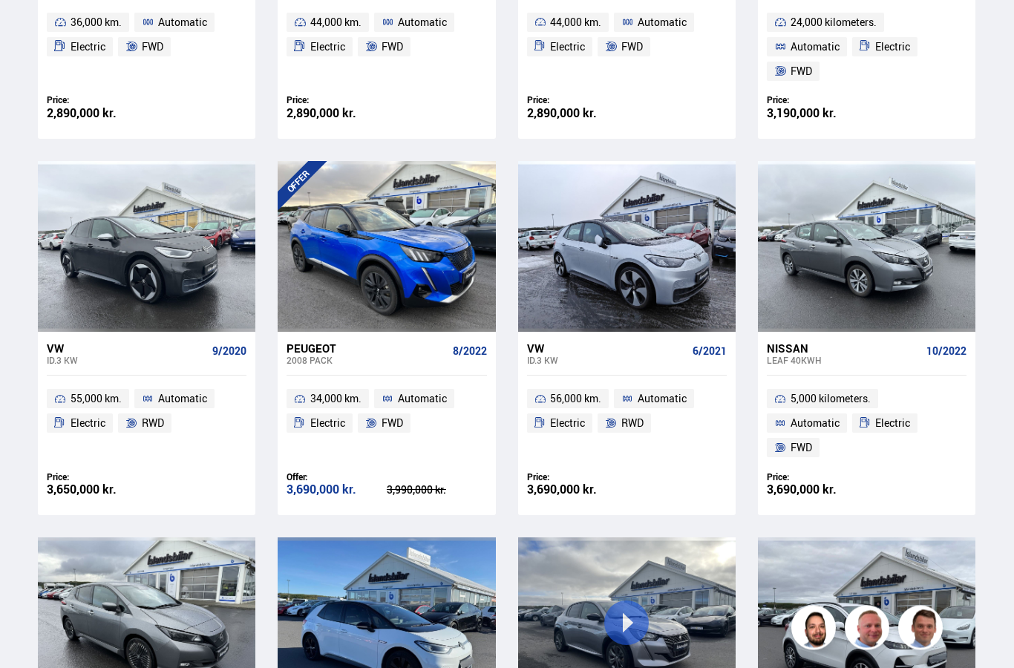
scroll to position [918, 0]
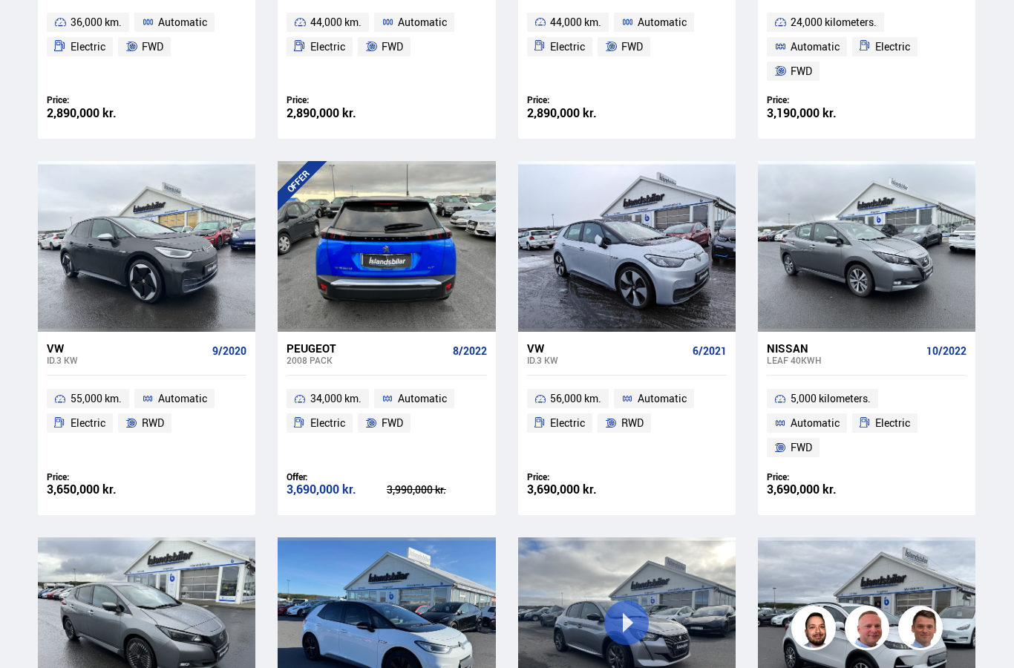
click at [422, 279] on div at bounding box center [430, 246] width 44 height 171
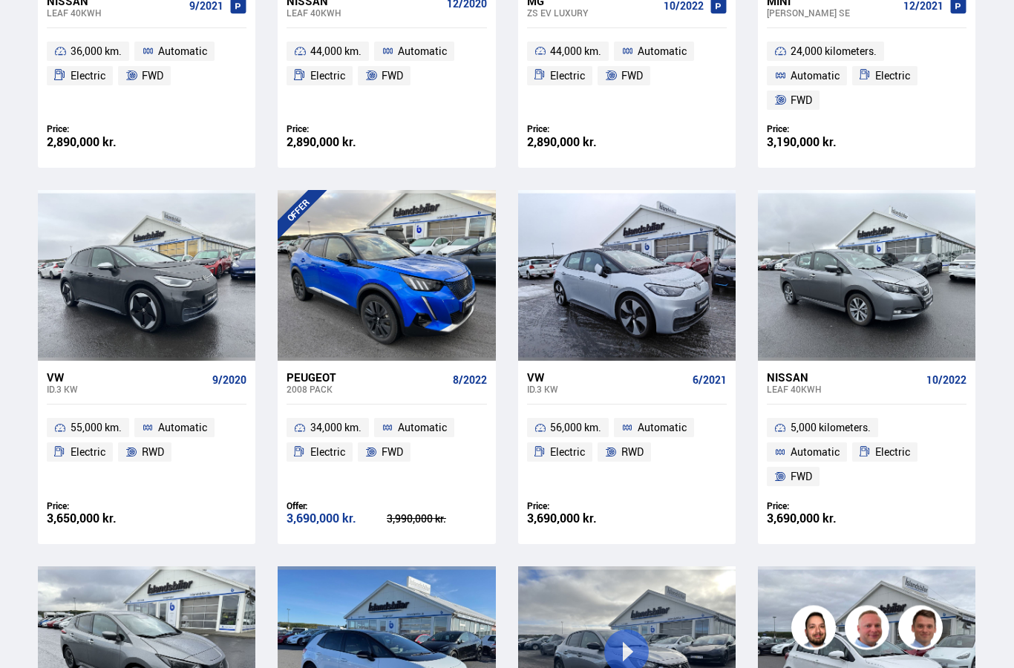
scroll to position [890, 0]
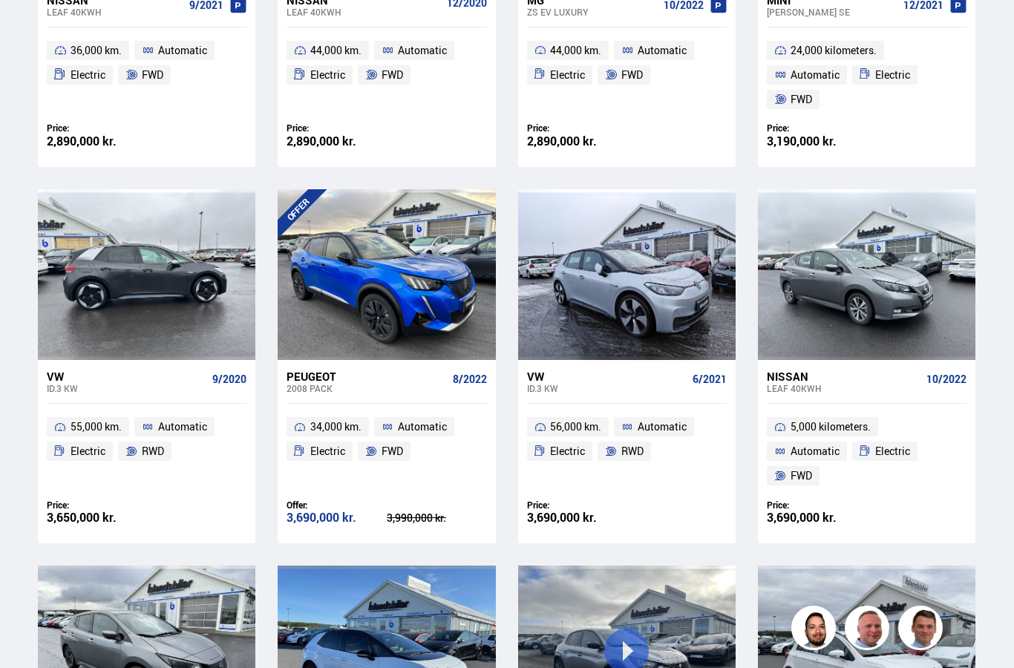
click at [102, 245] on div at bounding box center [103, 274] width 44 height 171
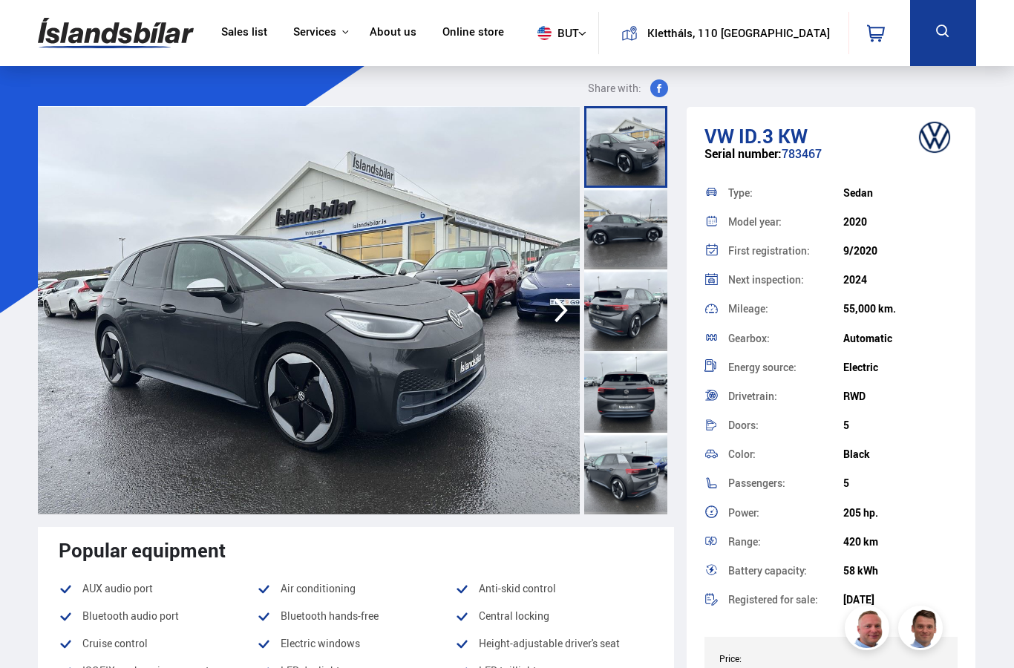
scroll to position [59, 0]
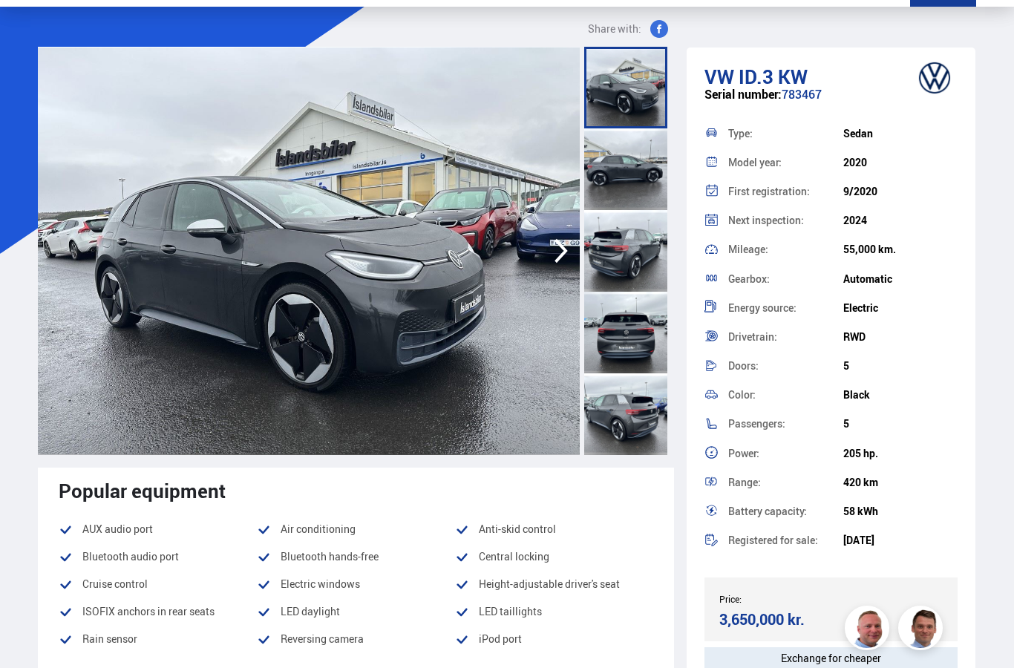
click at [625, 174] on div at bounding box center [625, 169] width 83 height 82
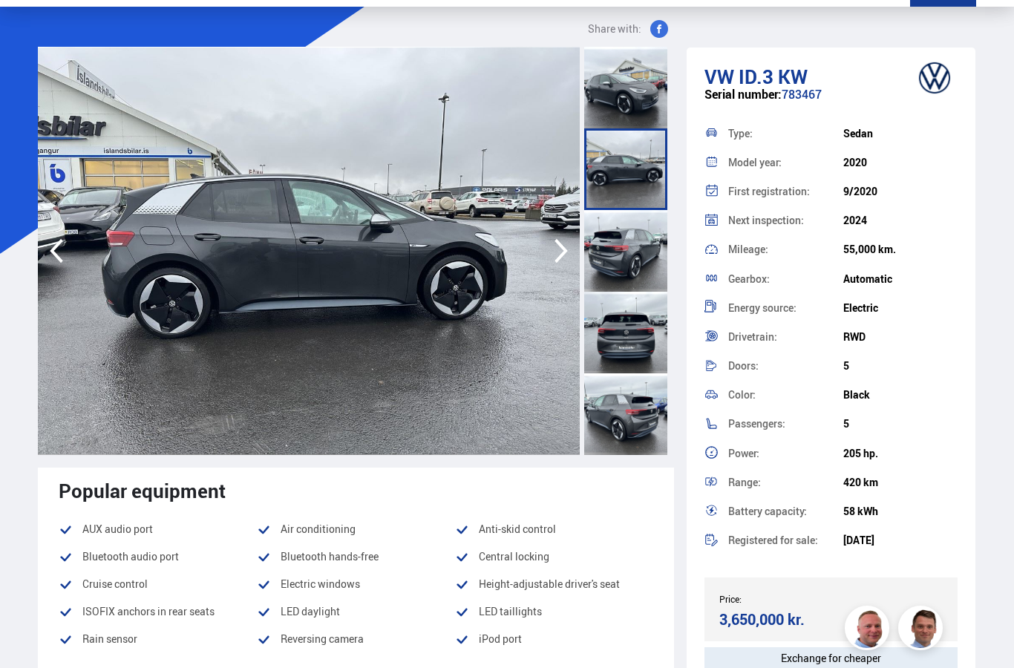
click at [639, 264] on div at bounding box center [625, 251] width 83 height 82
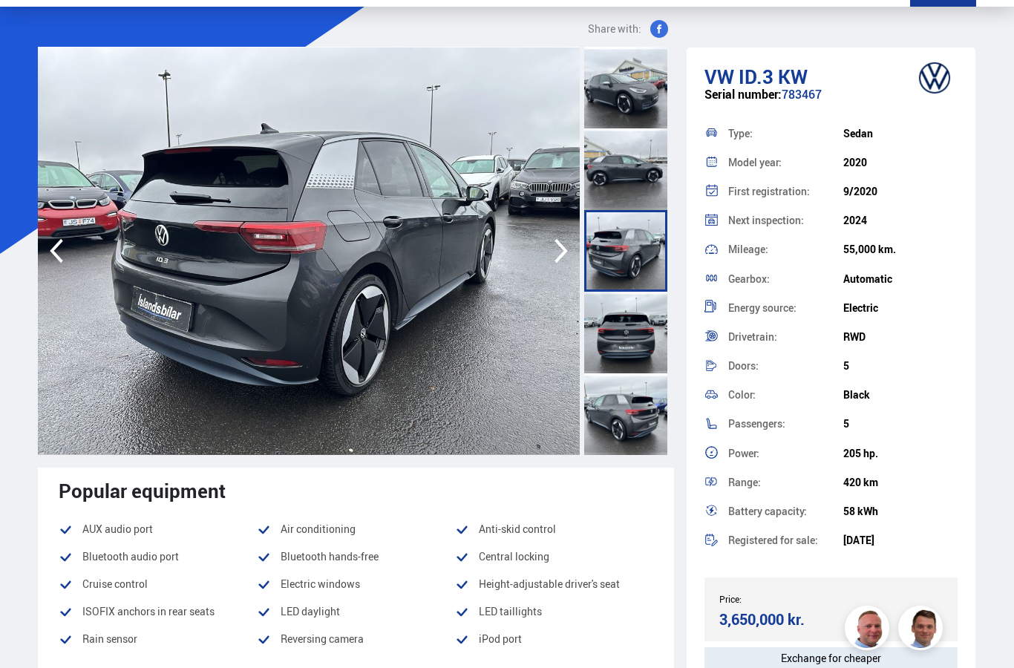
click at [630, 342] on div at bounding box center [625, 333] width 83 height 82
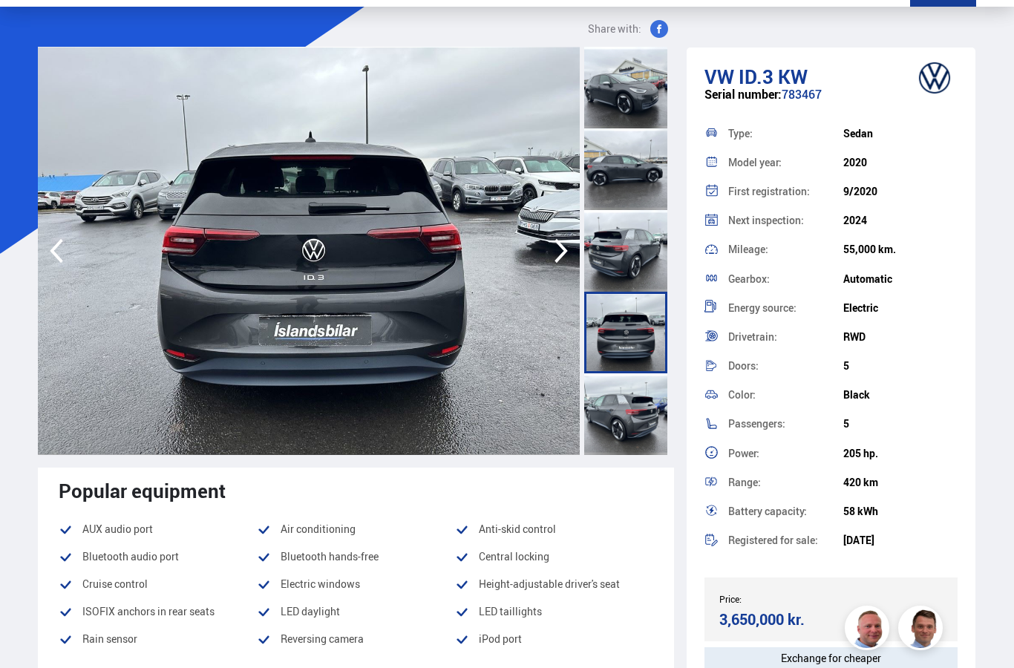
click at [627, 407] on div at bounding box center [625, 414] width 83 height 82
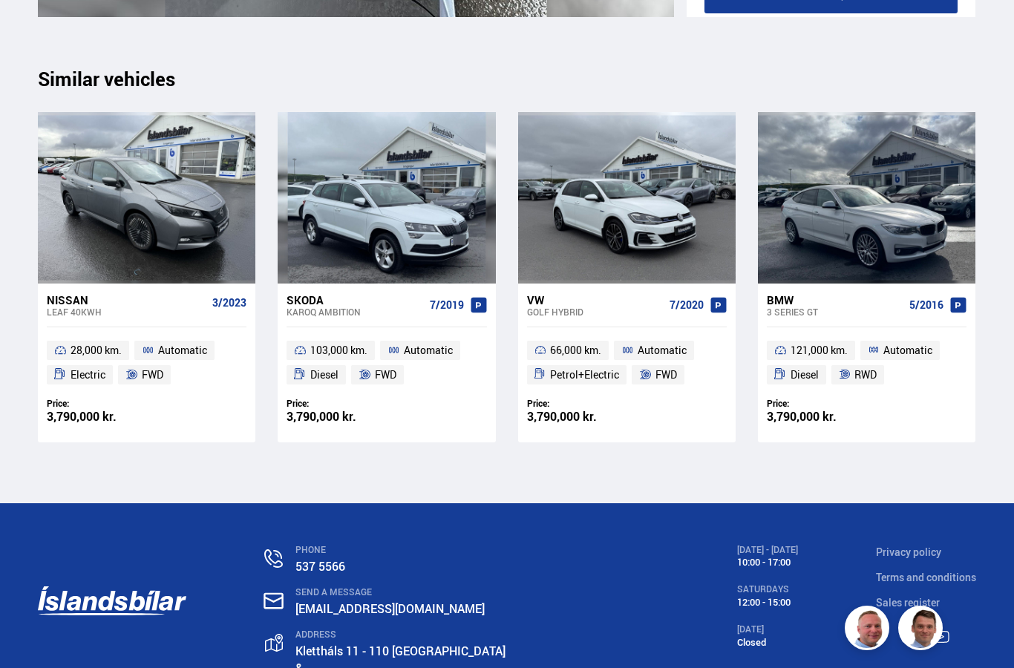
scroll to position [18824, 0]
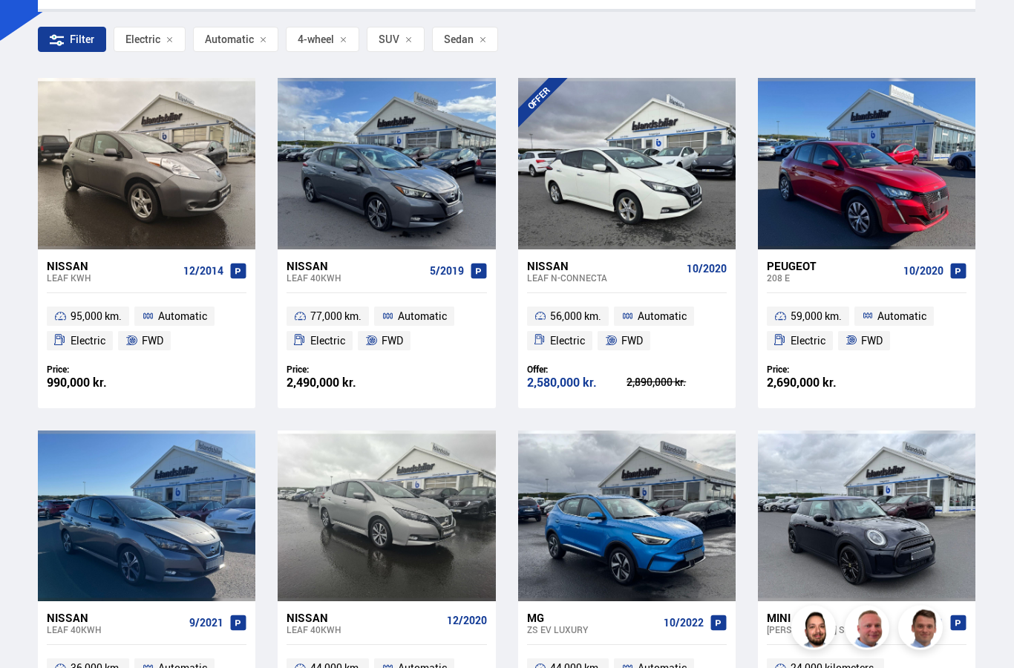
scroll to position [272, 0]
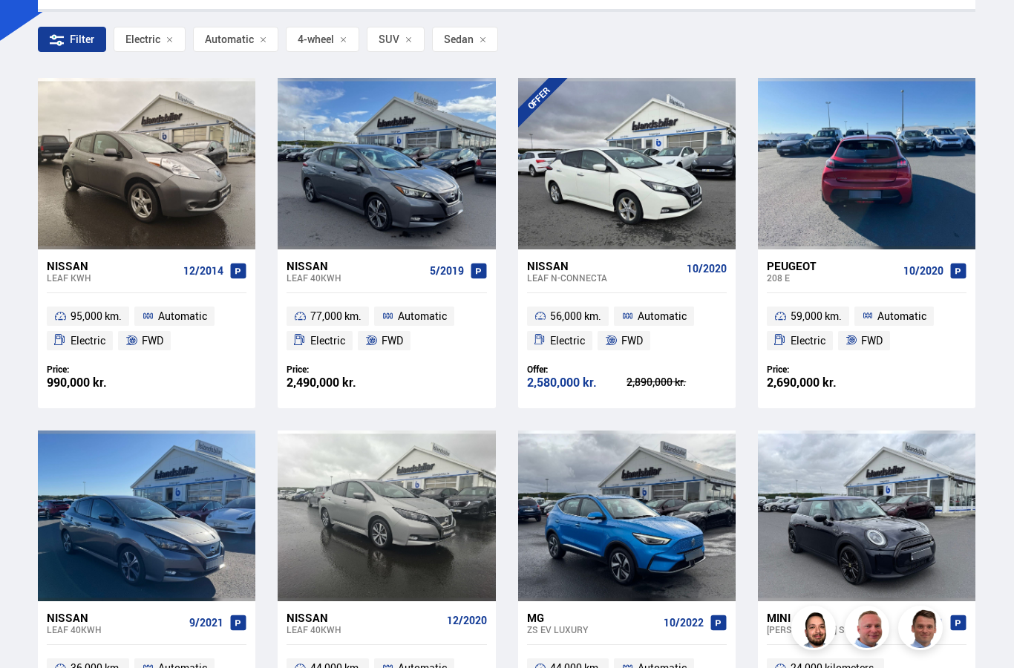
click at [873, 148] on div at bounding box center [867, 163] width 44 height 171
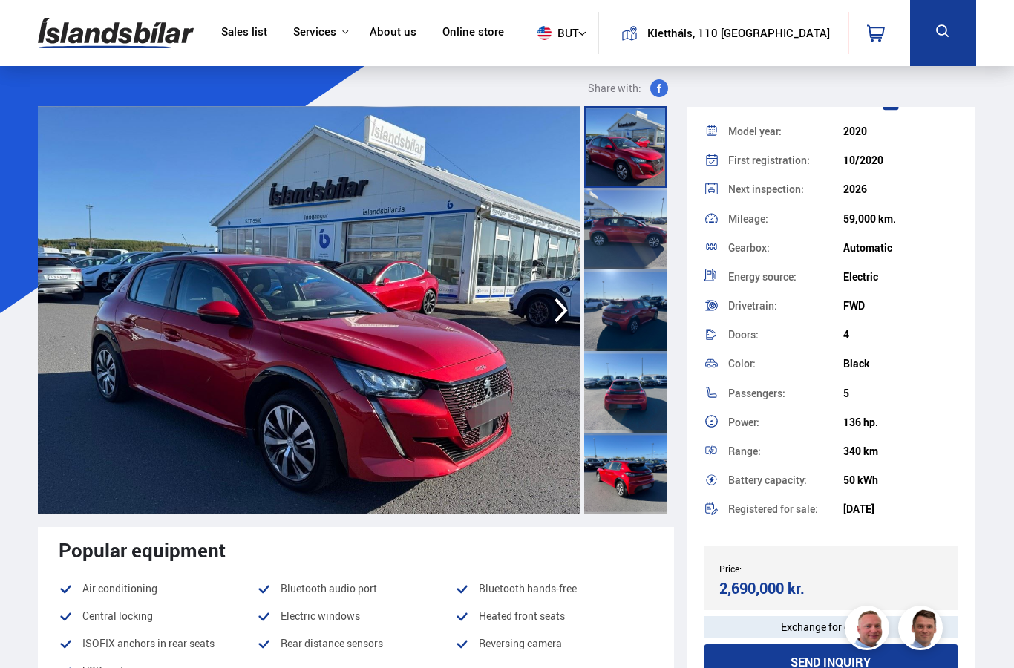
scroll to position [120, 0]
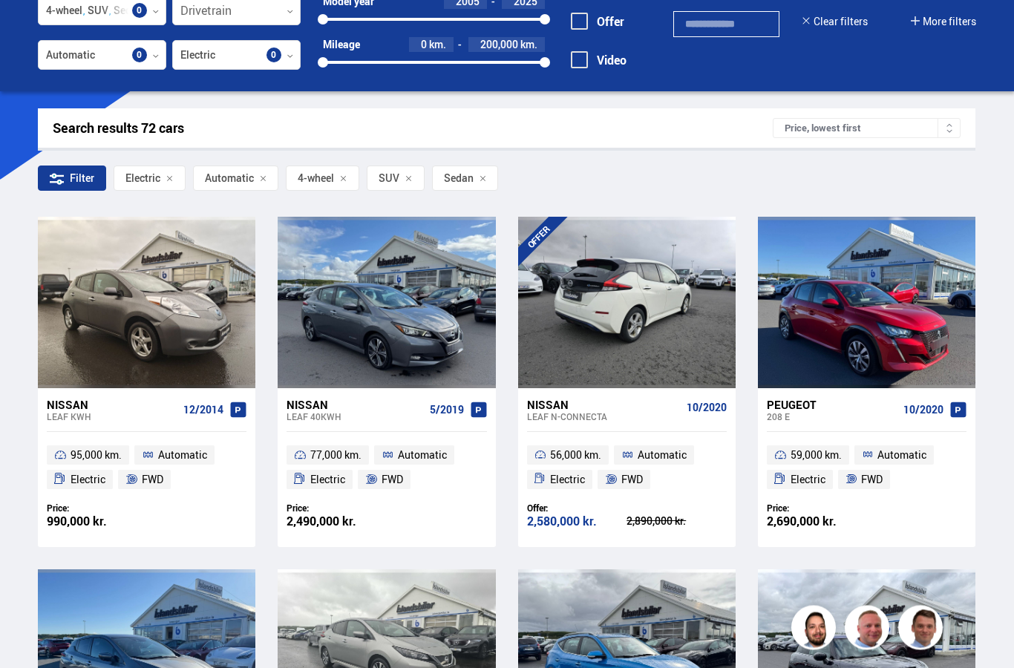
scroll to position [134, 0]
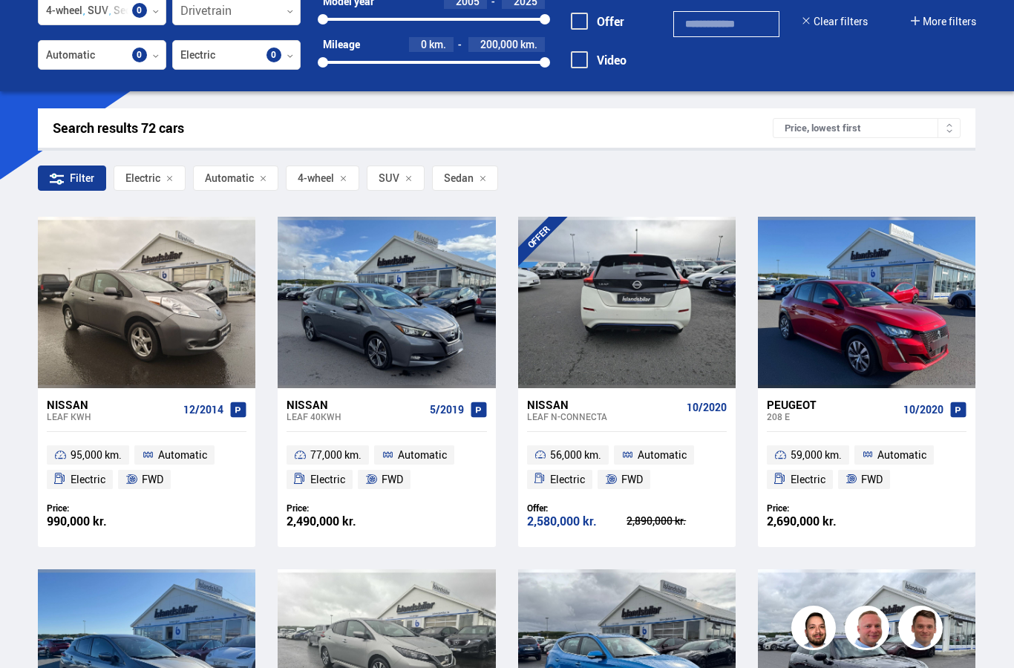
click at [654, 281] on div at bounding box center [671, 302] width 44 height 171
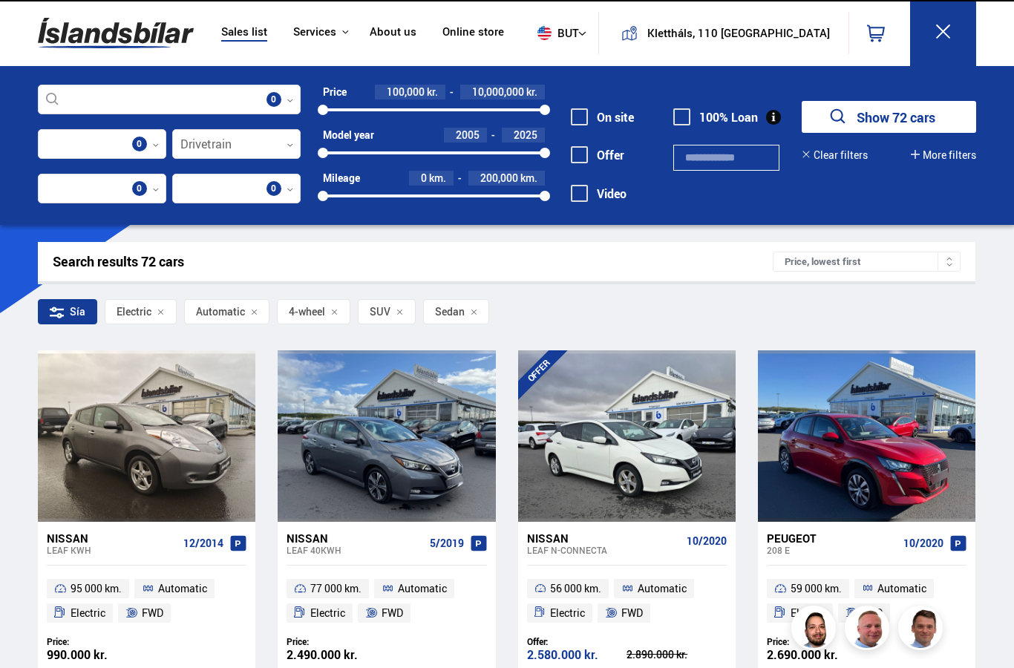
scroll to position [134, 0]
